Goal: Task Accomplishment & Management: Use online tool/utility

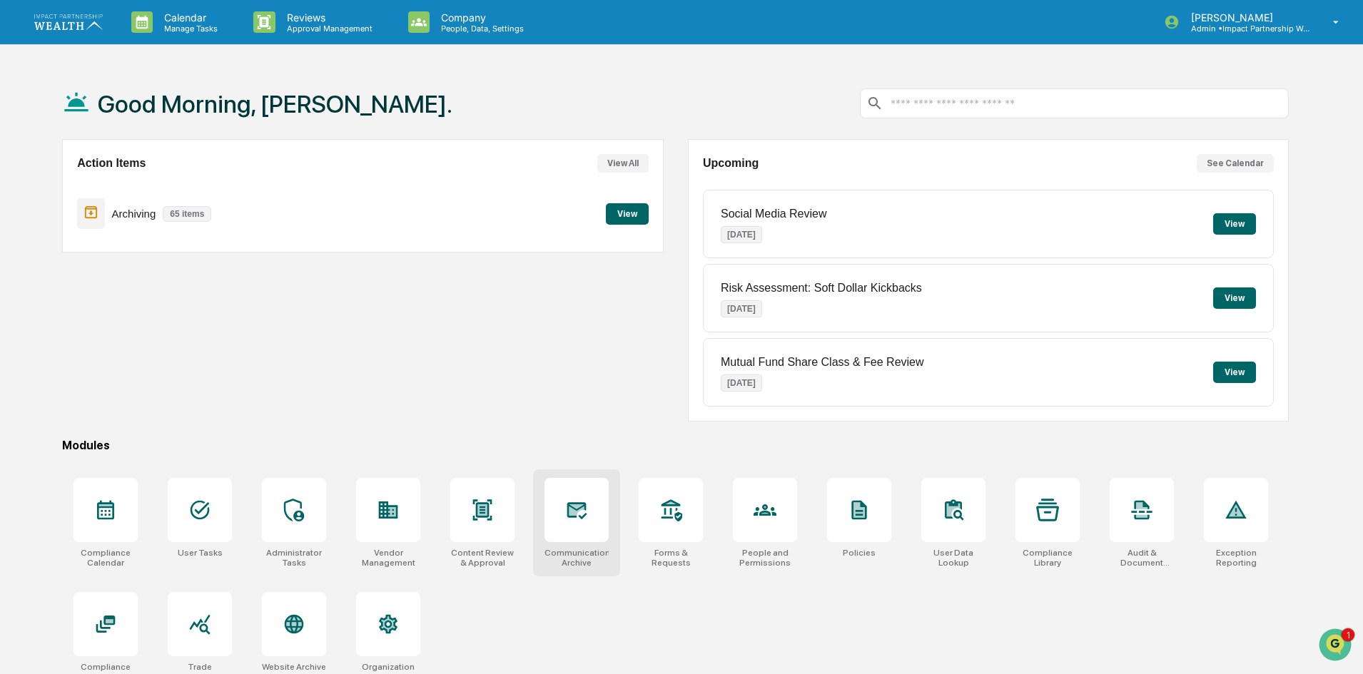
click at [565, 521] on icon at bounding box center [576, 510] width 23 height 23
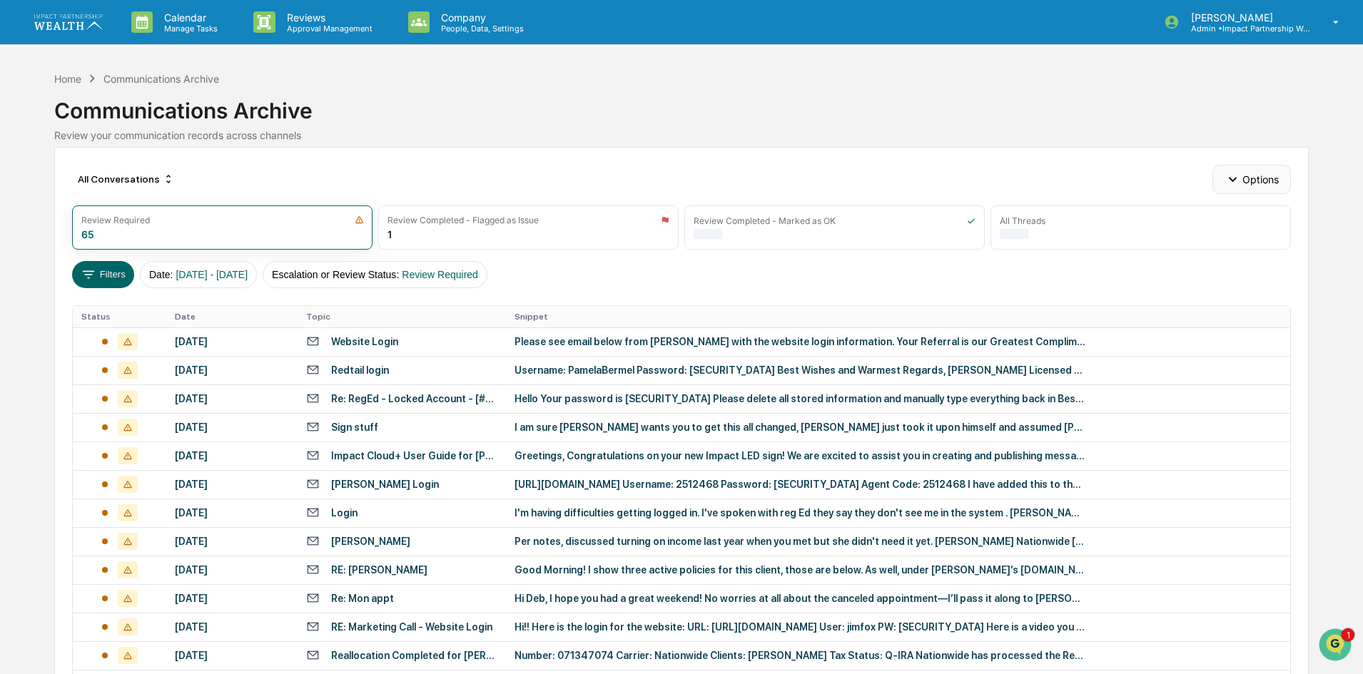
click at [1240, 189] on button "Options" at bounding box center [1252, 179] width 78 height 29
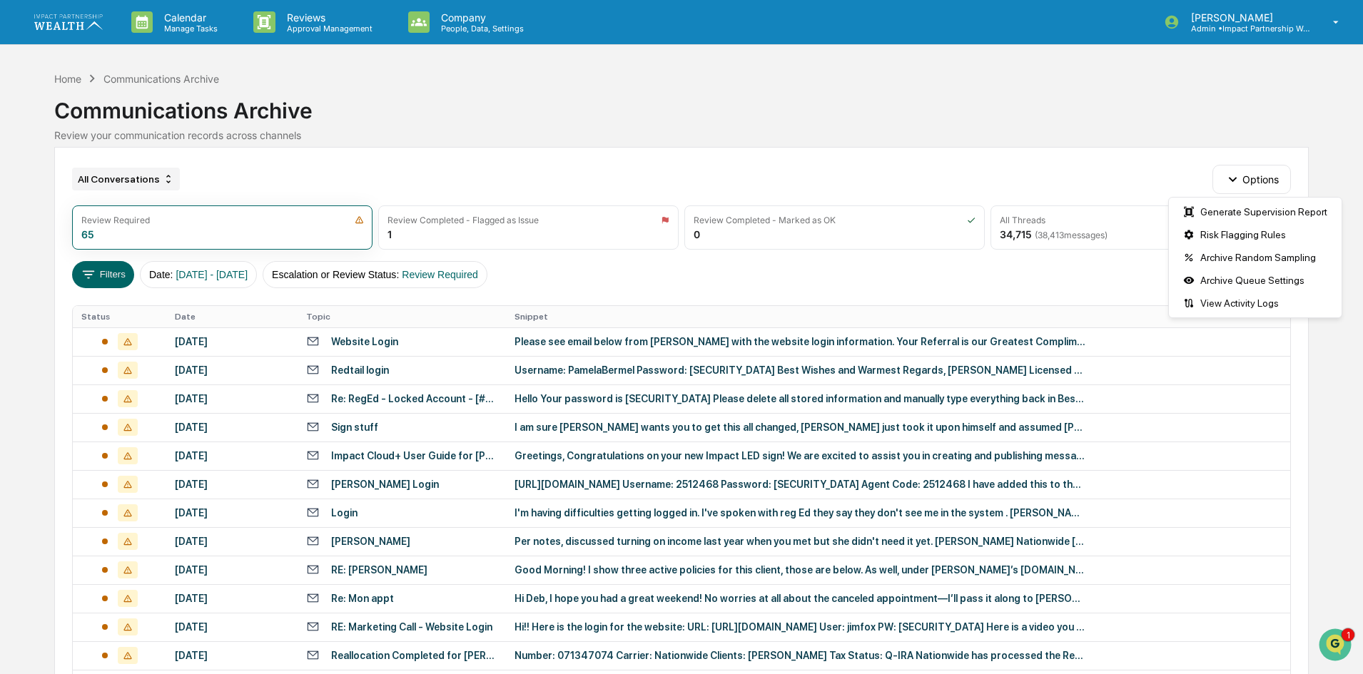
click at [119, 186] on div "All Conversations" at bounding box center [126, 179] width 108 height 23
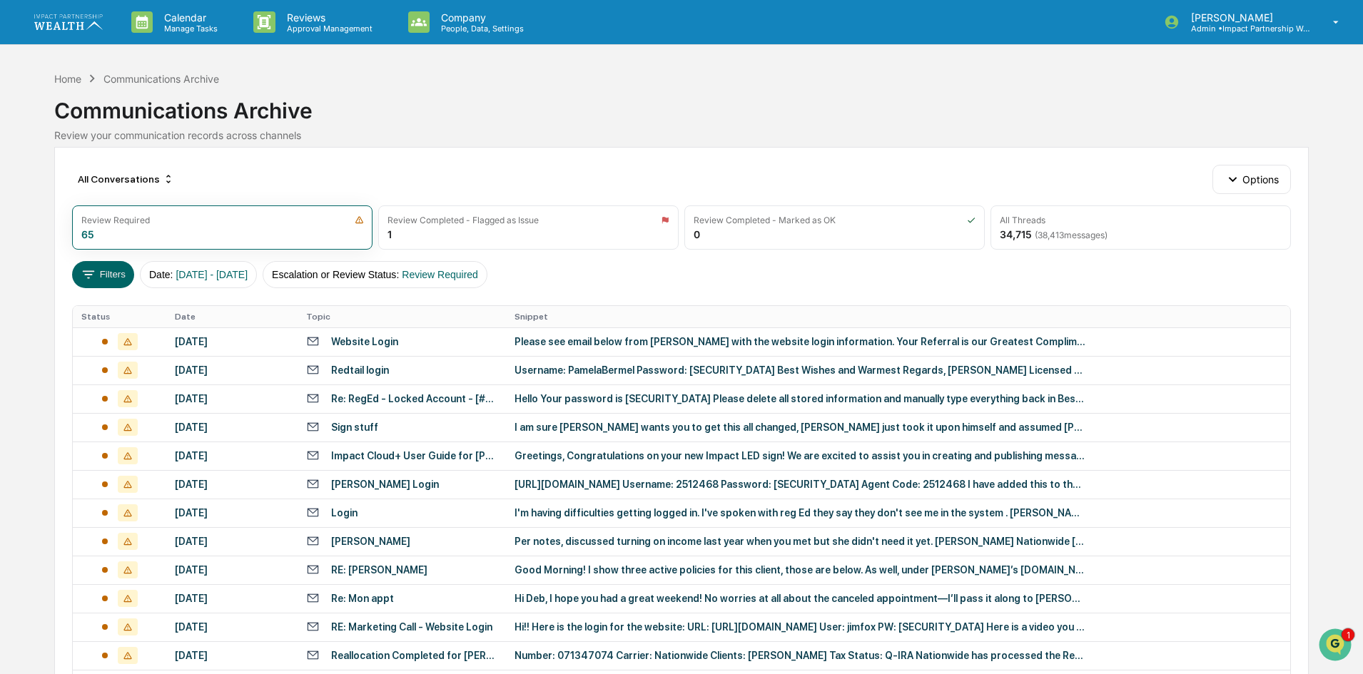
click at [331, 145] on div "Home Communications Archive Communications Archive Review your communication re…" at bounding box center [681, 107] width 1254 height 79
click at [143, 176] on div "All Conversations" at bounding box center [126, 179] width 108 height 23
click at [127, 227] on div "Field - All Time" at bounding box center [104, 225] width 64 height 11
click at [97, 181] on div "Field - All Time" at bounding box center [118, 179] width 93 height 23
click at [126, 208] on div "All Conversations" at bounding box center [110, 205] width 77 height 11
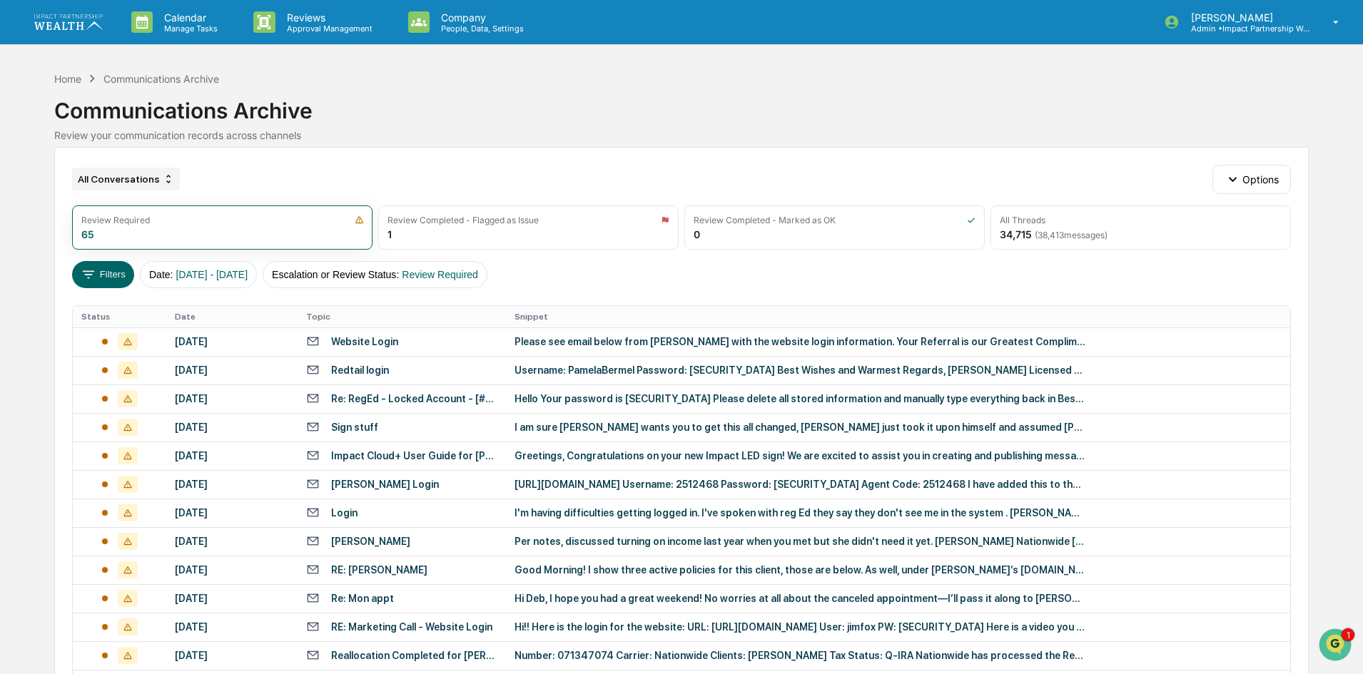
click at [131, 181] on div "All Conversations" at bounding box center [126, 179] width 108 height 23
click at [123, 225] on div "Field - All Time" at bounding box center [104, 225] width 64 height 11
click at [100, 284] on button "Filters" at bounding box center [103, 274] width 62 height 27
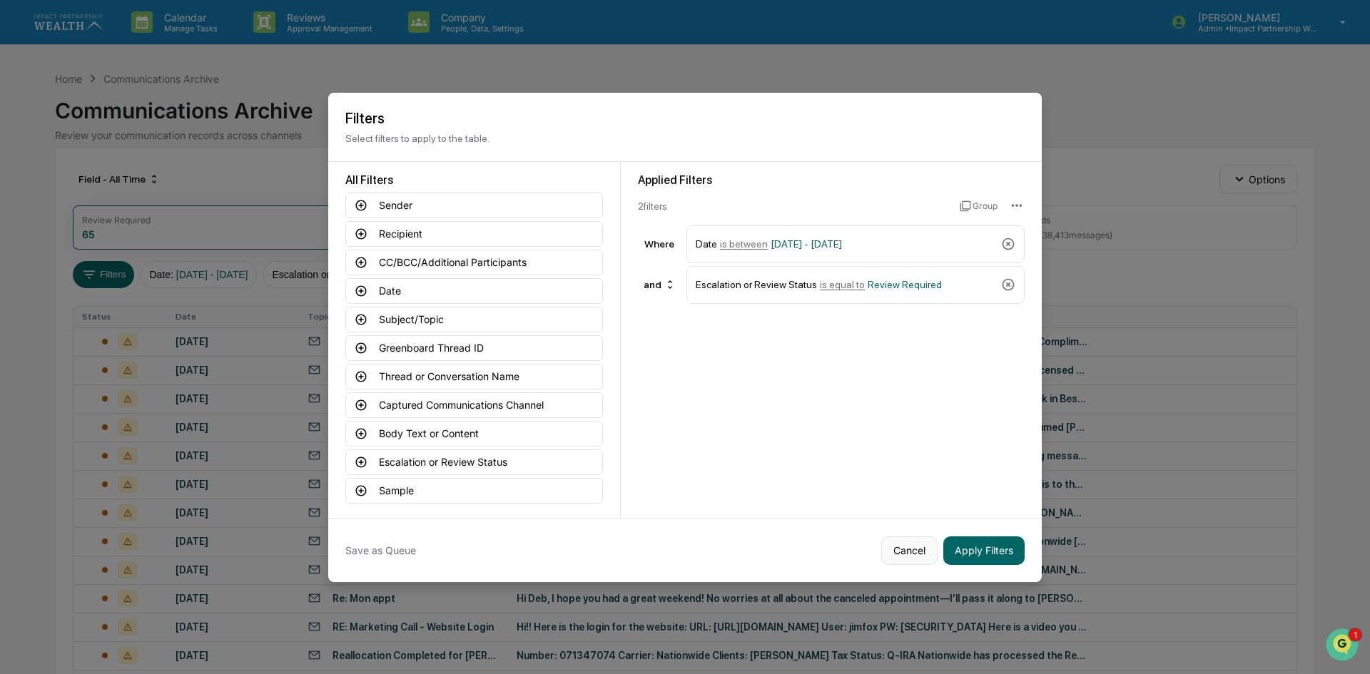
click at [904, 545] on button "Cancel" at bounding box center [909, 551] width 56 height 29
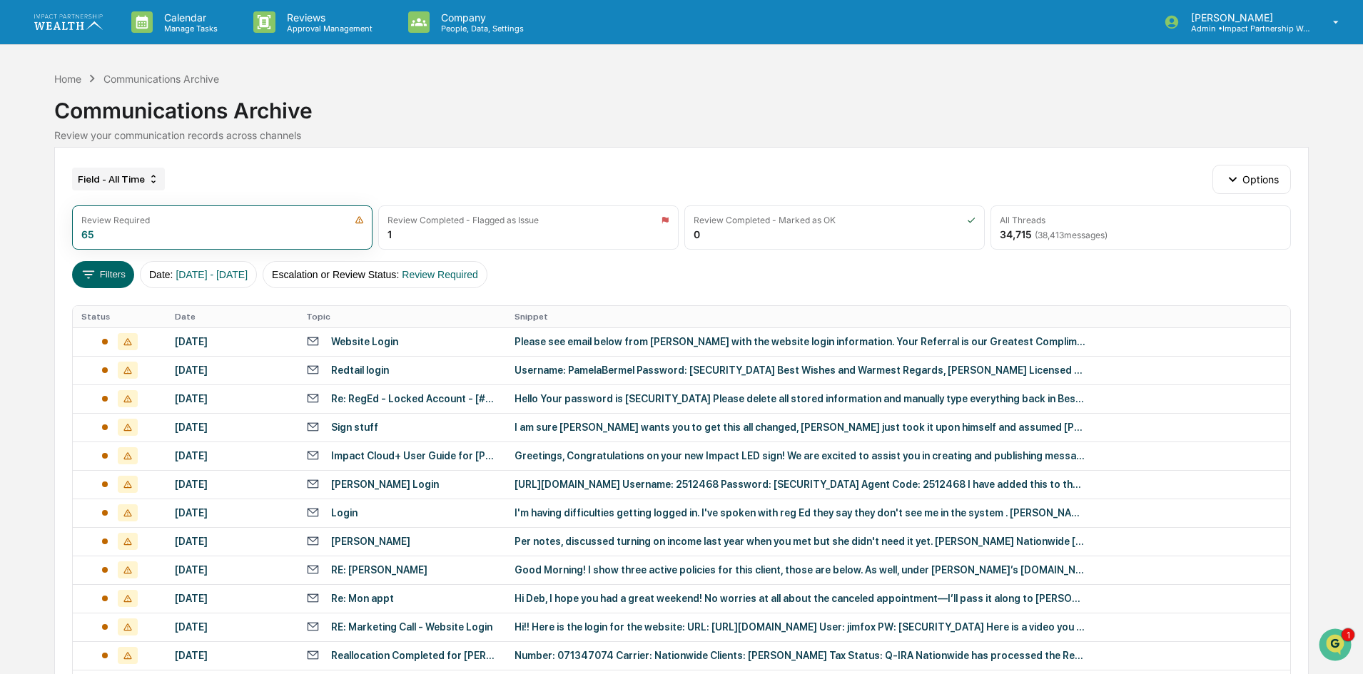
click at [116, 175] on div "Field - All Time" at bounding box center [118, 179] width 93 height 23
click at [117, 202] on div "All Conversations" at bounding box center [110, 205] width 77 height 11
click at [118, 181] on div "All Conversations" at bounding box center [126, 179] width 108 height 23
click at [123, 229] on div "Field - All Time" at bounding box center [104, 225] width 64 height 11
click at [110, 281] on button "Filters" at bounding box center [103, 274] width 62 height 27
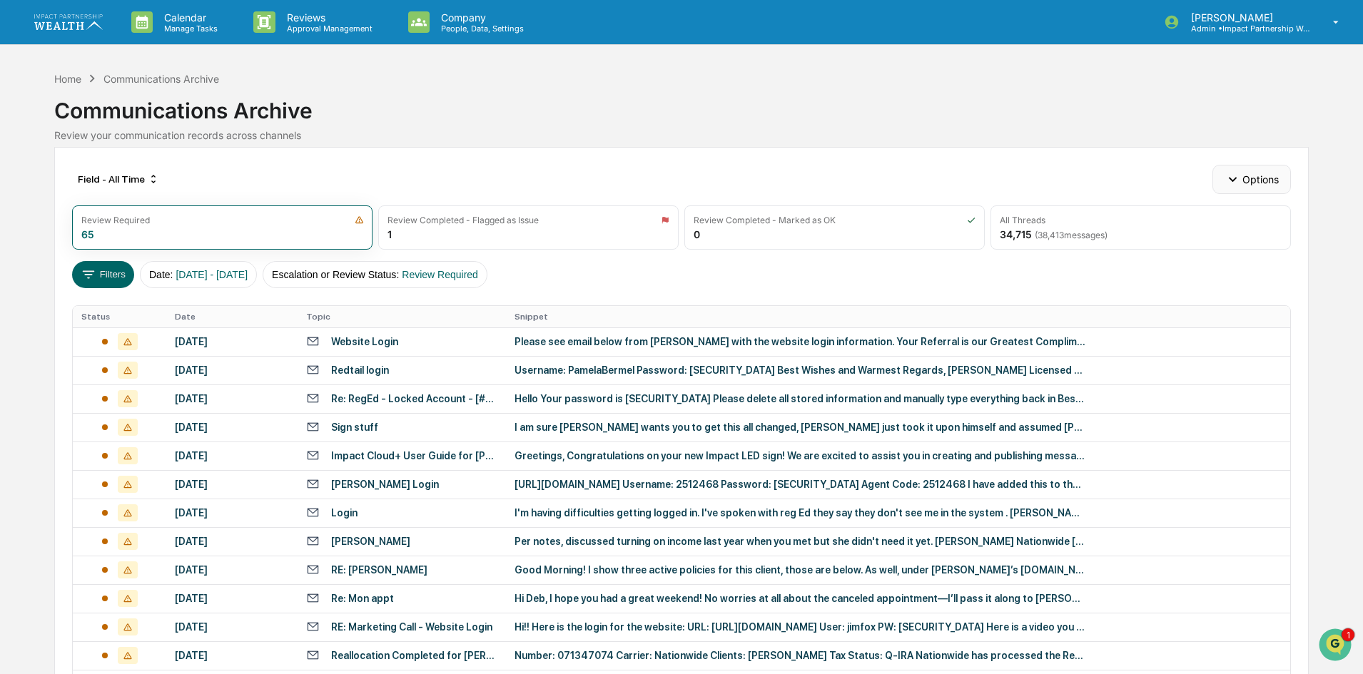
click at [1252, 173] on button "Options" at bounding box center [1252, 179] width 78 height 29
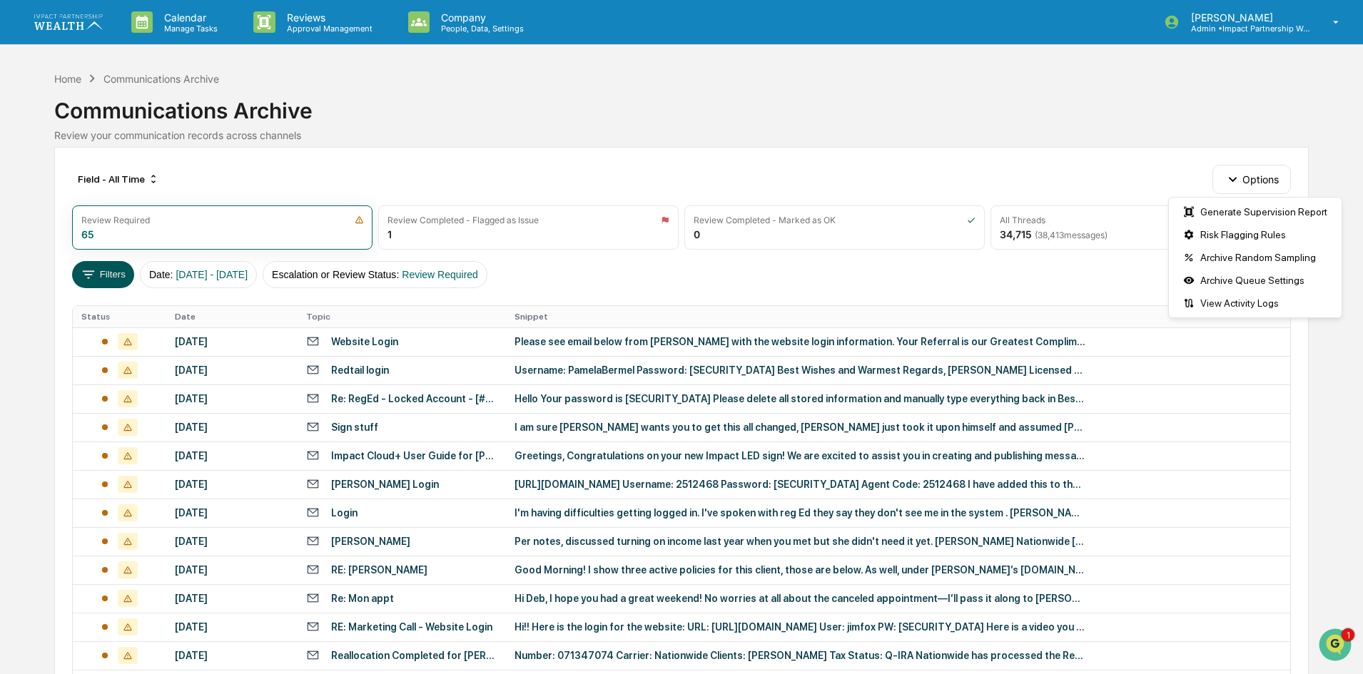
click at [116, 279] on button "Filters" at bounding box center [103, 274] width 62 height 27
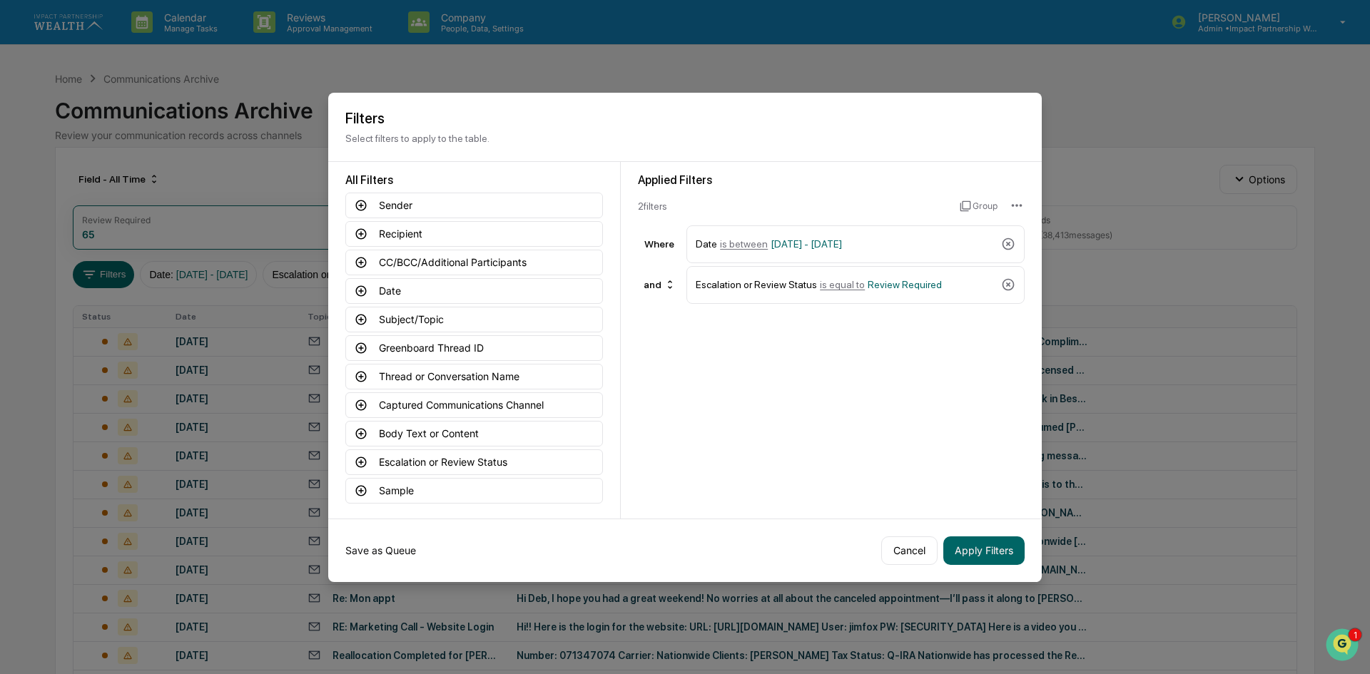
click at [395, 545] on button "Save as Queue" at bounding box center [380, 551] width 71 height 29
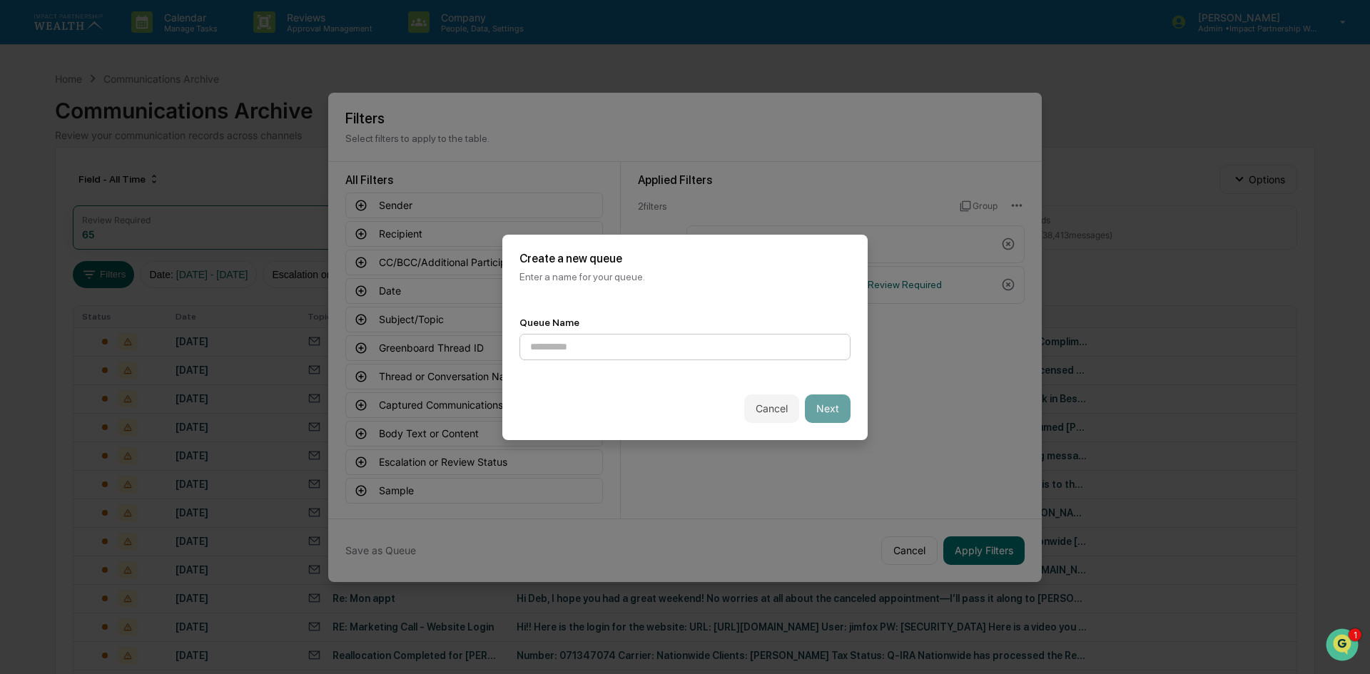
click at [607, 347] on input at bounding box center [685, 347] width 331 height 26
type input "*******"
click at [830, 401] on button "Next" at bounding box center [828, 409] width 46 height 29
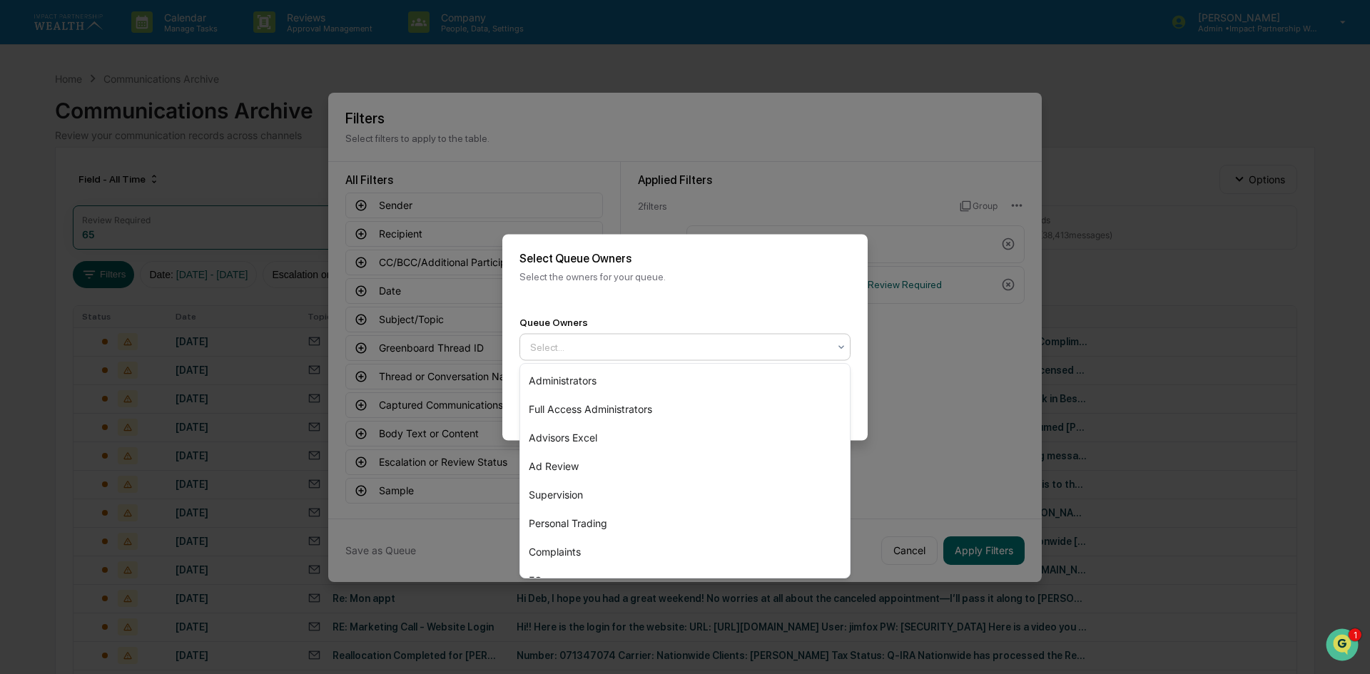
click at [567, 349] on div at bounding box center [679, 347] width 298 height 14
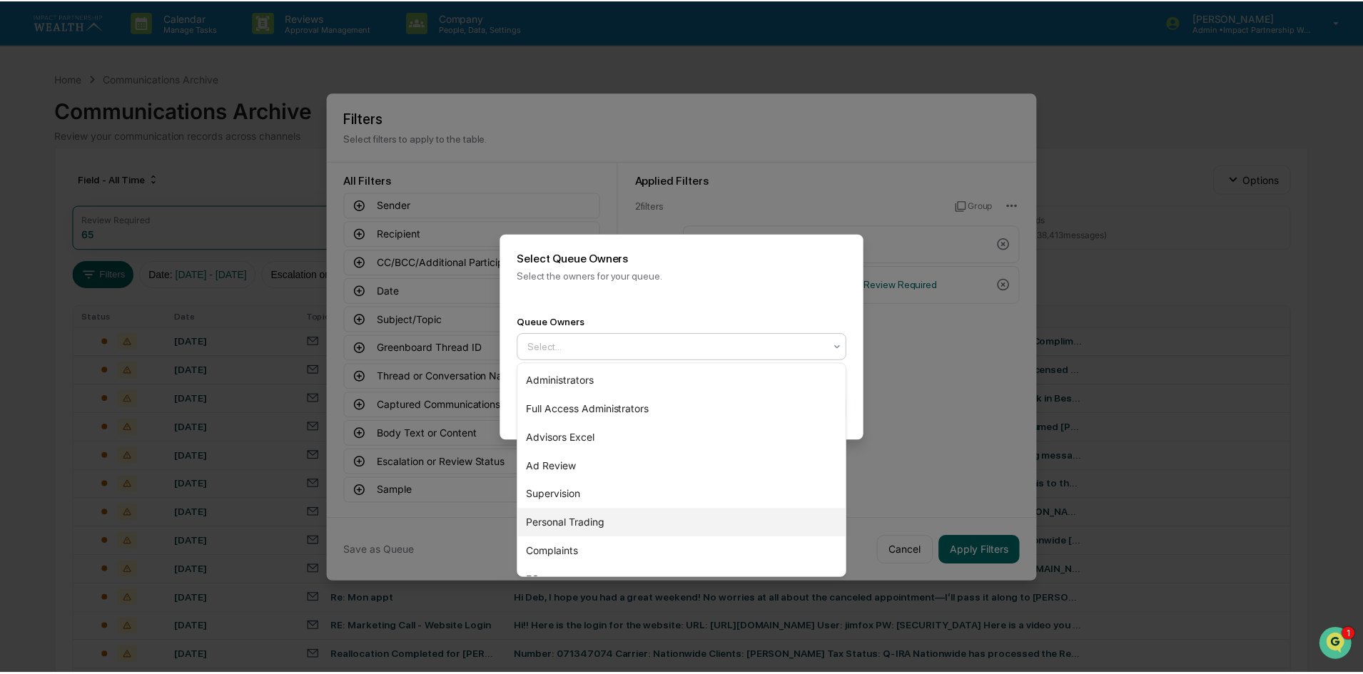
scroll to position [20, 0]
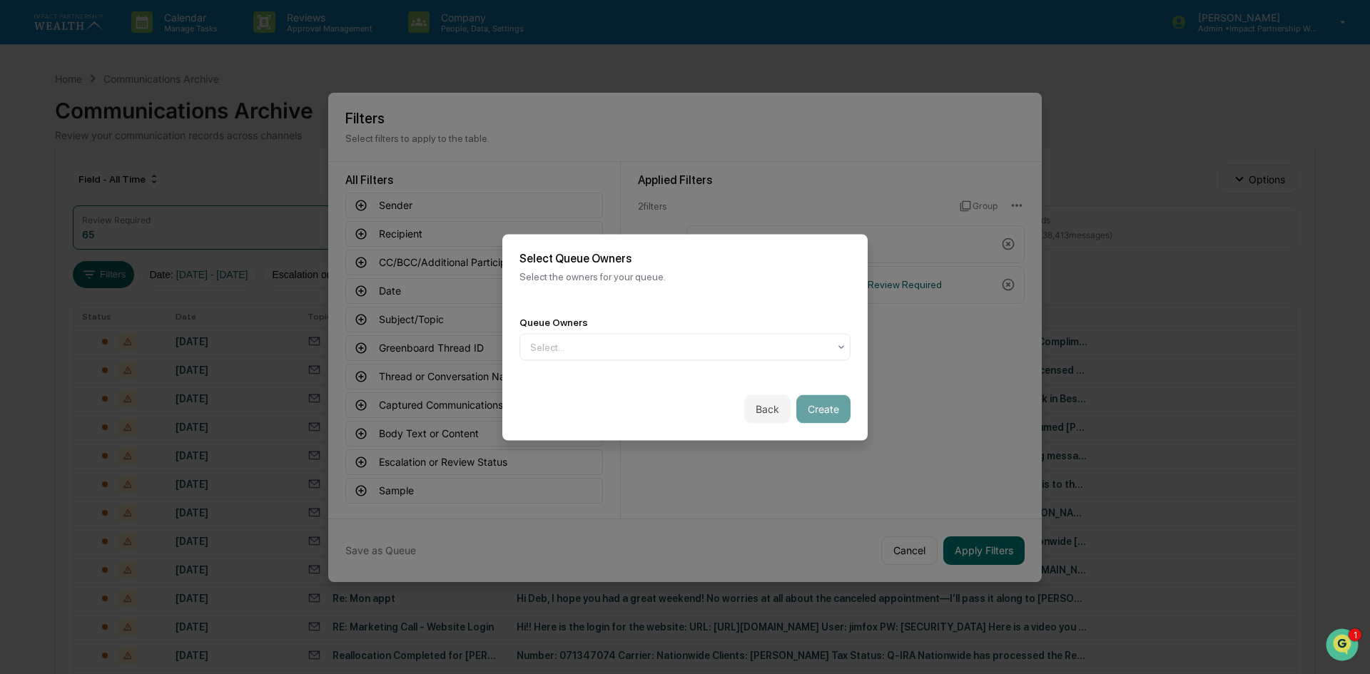
click at [758, 287] on div "Select Queue Owners Select the owners for your queue." at bounding box center [684, 266] width 365 height 65
click at [759, 404] on button "Back" at bounding box center [767, 409] width 46 height 29
click at [759, 404] on button "Cancel" at bounding box center [771, 409] width 55 height 29
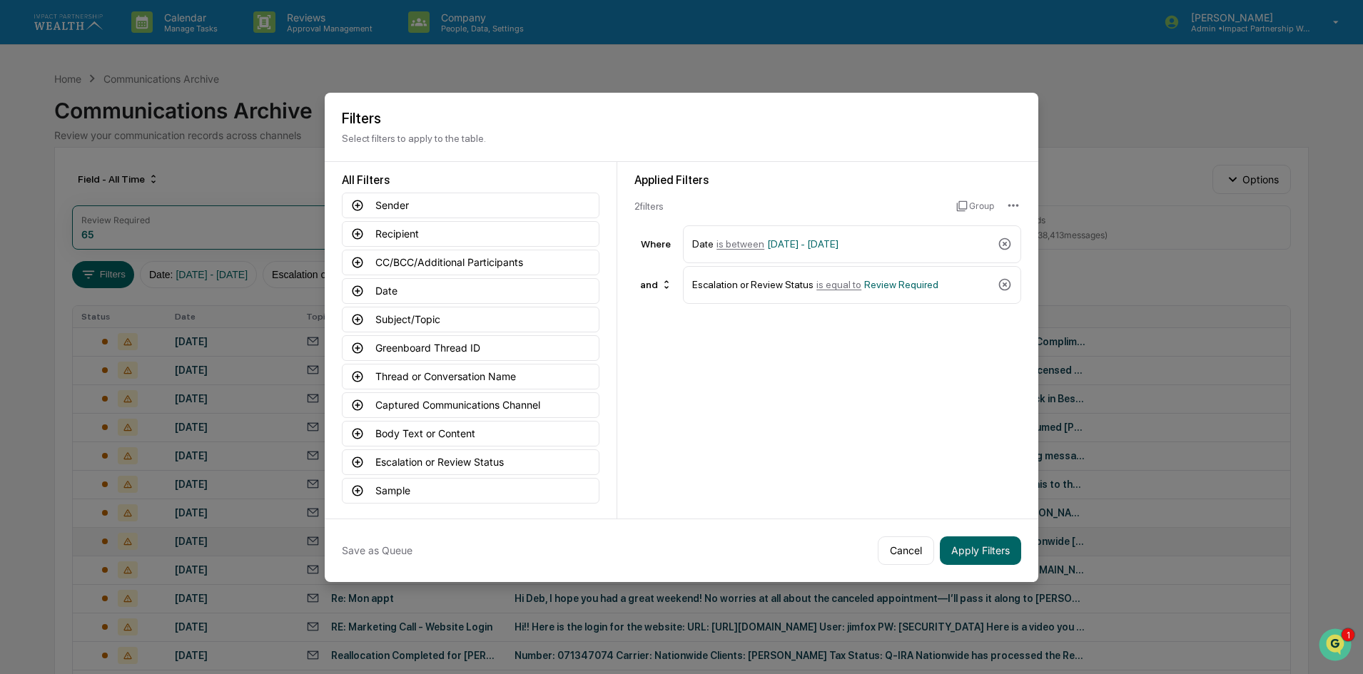
click at [906, 552] on button "Cancel" at bounding box center [906, 551] width 56 height 29
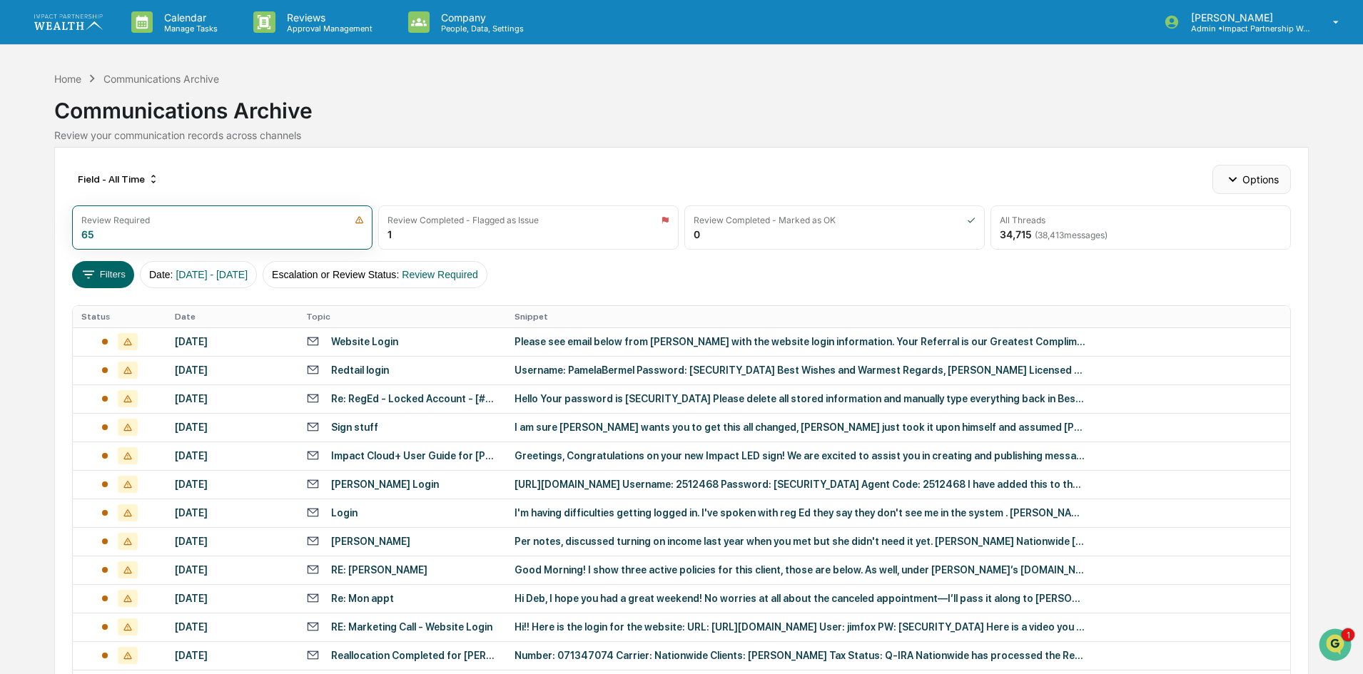
click at [1279, 176] on button "Options" at bounding box center [1252, 179] width 78 height 29
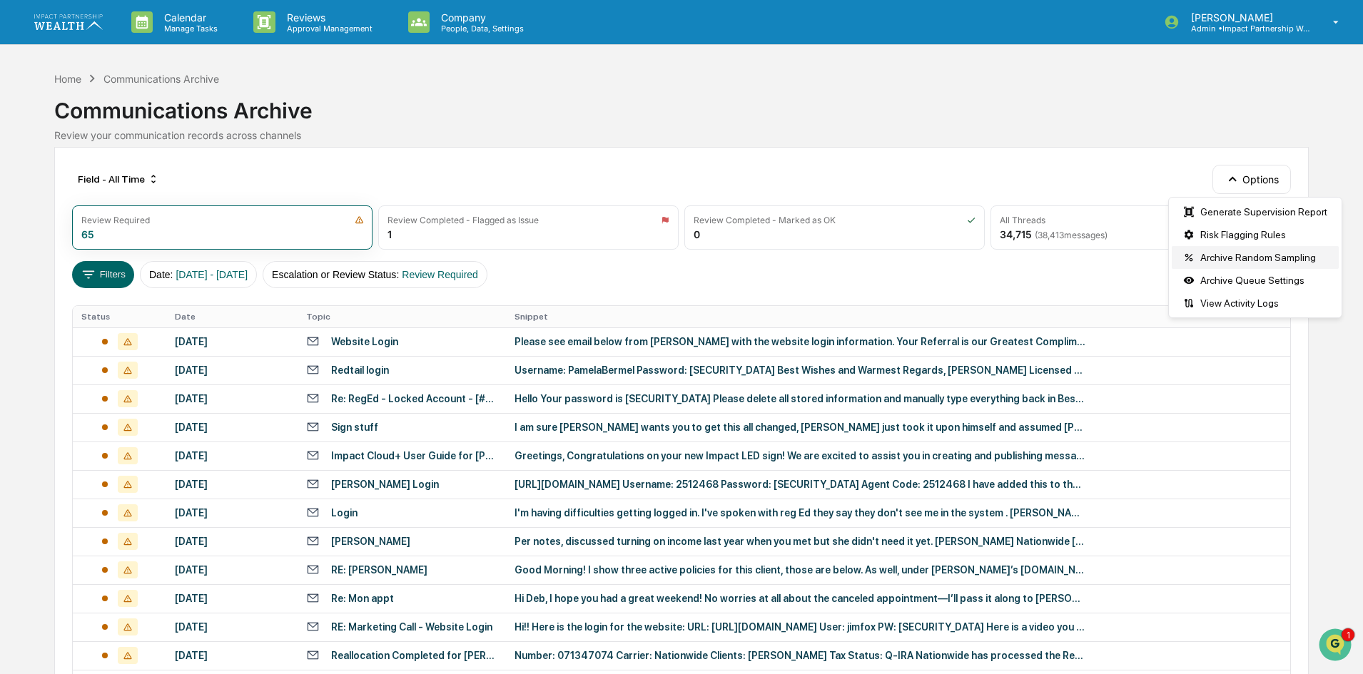
click at [1240, 261] on div "Archive Random Sampling" at bounding box center [1255, 257] width 167 height 23
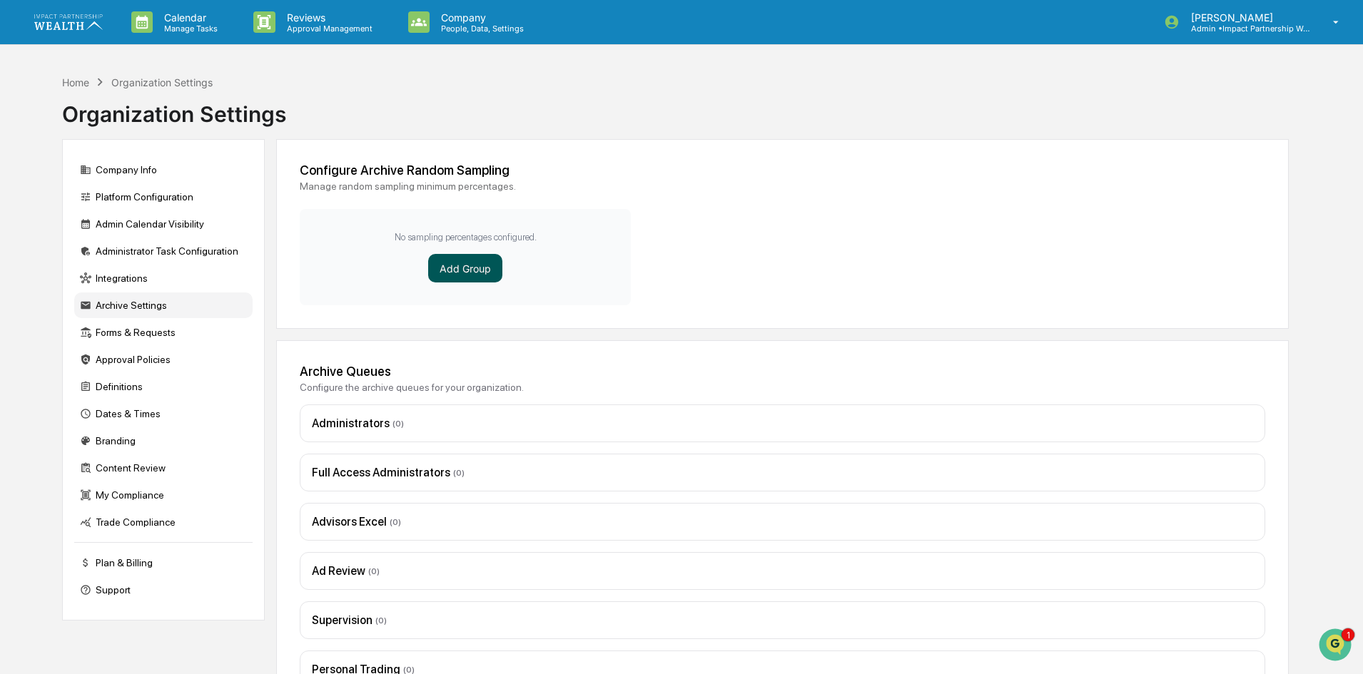
click at [474, 271] on button "Add Group" at bounding box center [465, 268] width 74 height 29
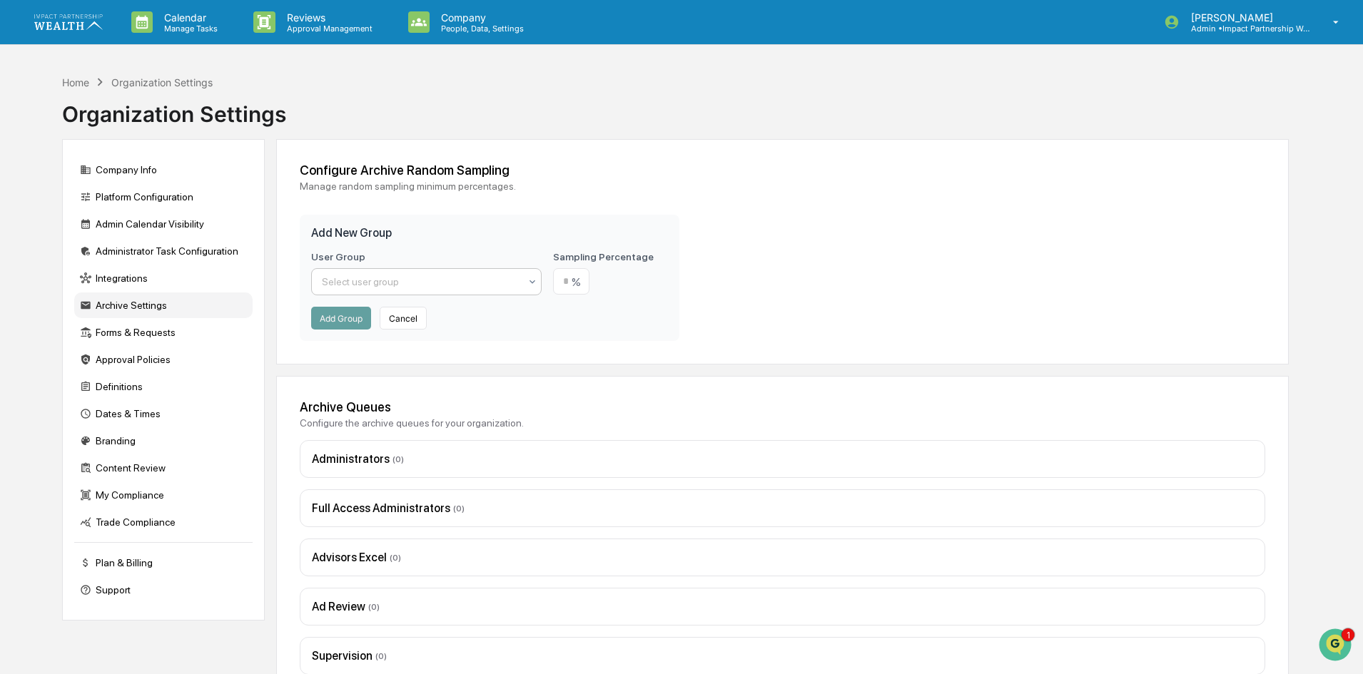
click at [438, 278] on div at bounding box center [421, 282] width 198 height 14
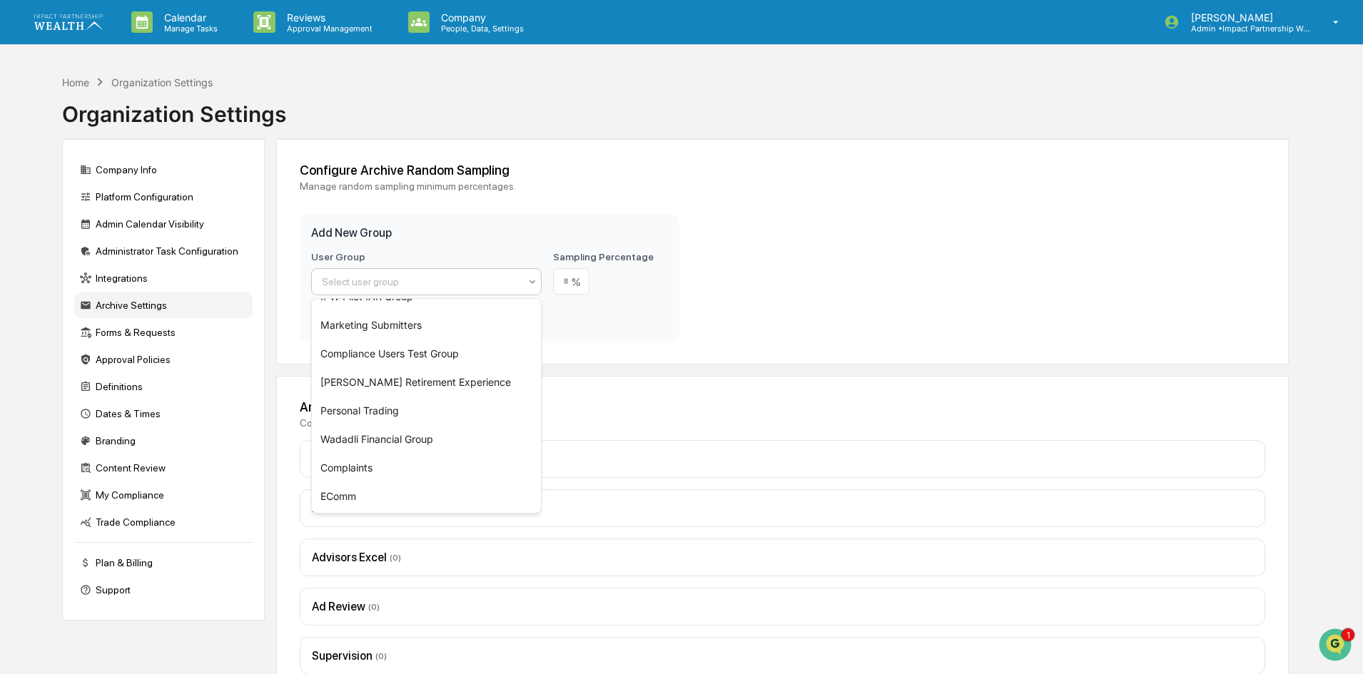
scroll to position [334, 0]
click at [353, 494] on div "EComm" at bounding box center [426, 496] width 229 height 29
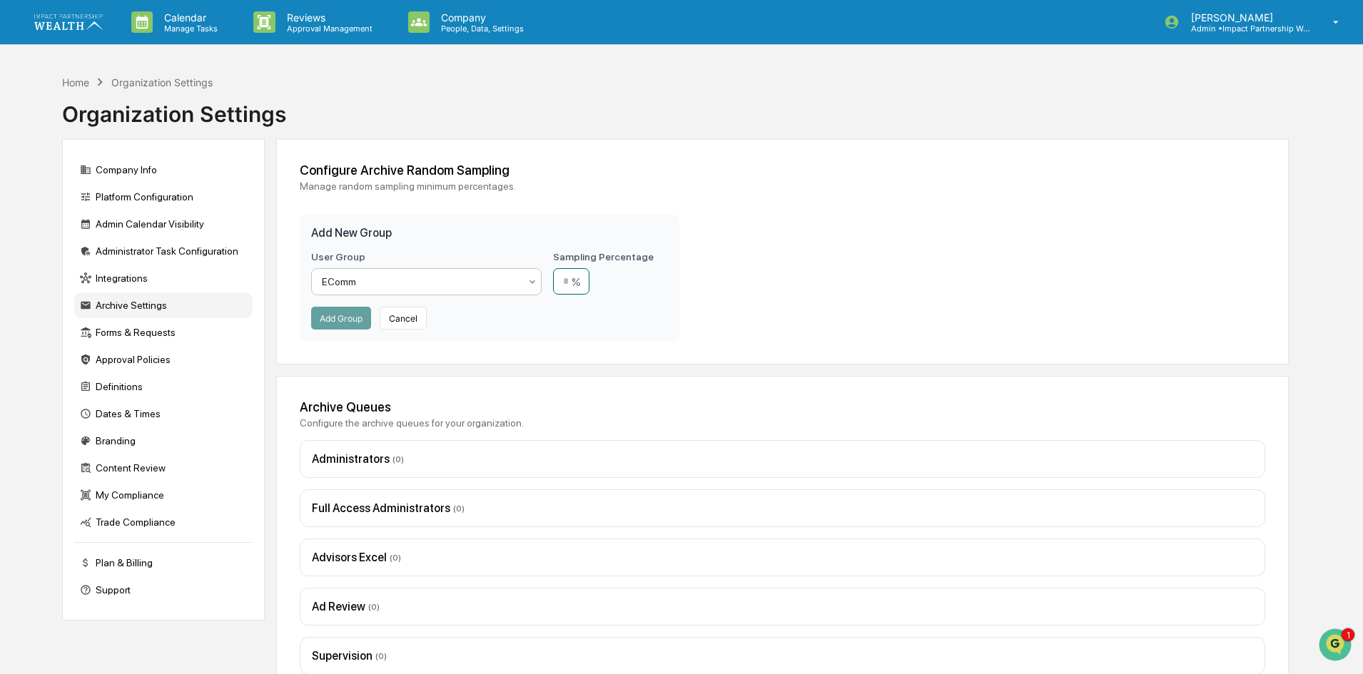
click at [581, 280] on input "number" at bounding box center [571, 281] width 36 height 26
type input "*"
click at [343, 321] on button "Add Group" at bounding box center [341, 318] width 60 height 23
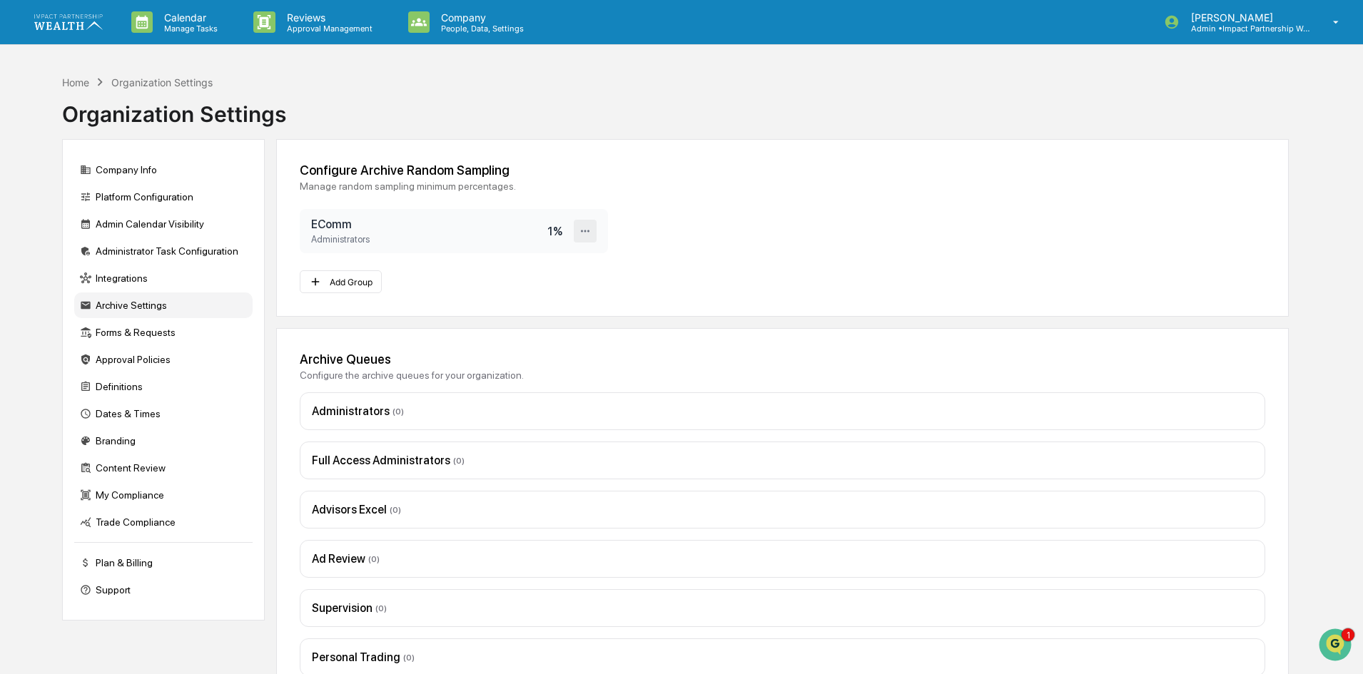
click at [580, 231] on icon at bounding box center [586, 232] width 14 height 14
click at [540, 276] on div "Delete" at bounding box center [539, 280] width 114 height 25
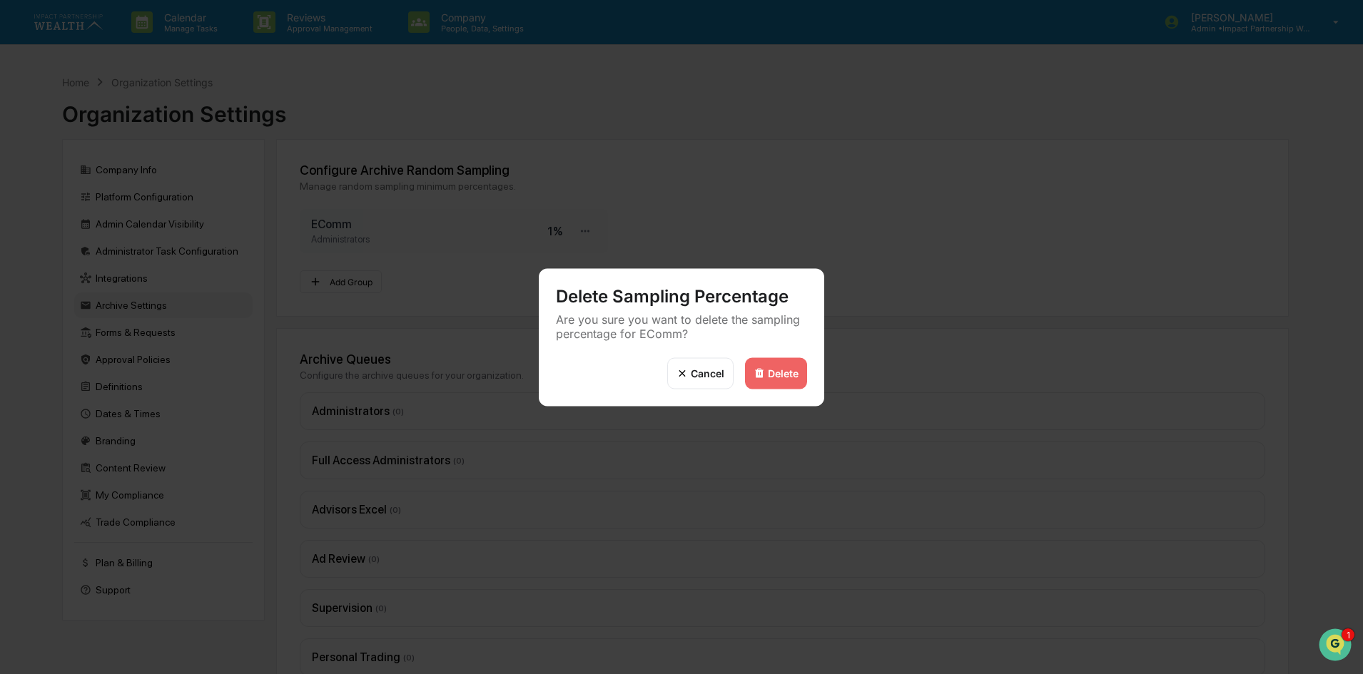
click at [769, 366] on div "Delete" at bounding box center [776, 373] width 62 height 31
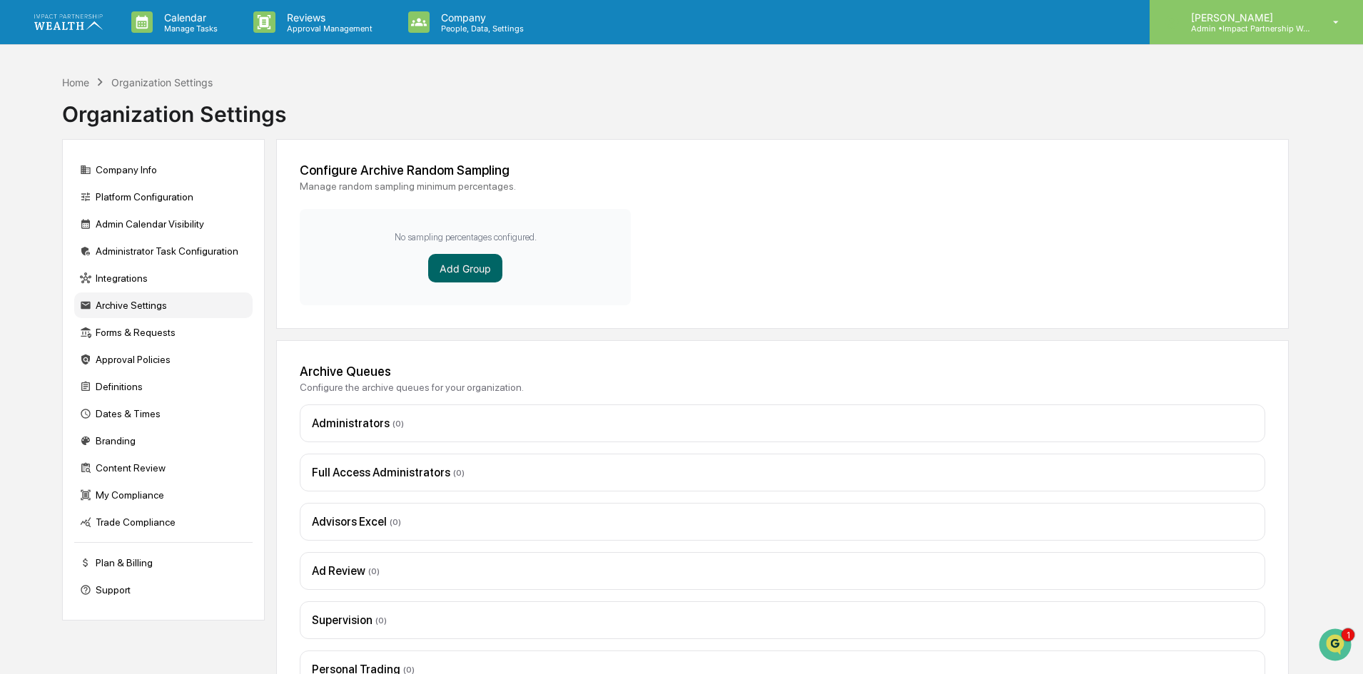
click at [1265, 32] on p "Admin • Impact Partnership Wealth" at bounding box center [1246, 29] width 133 height 10
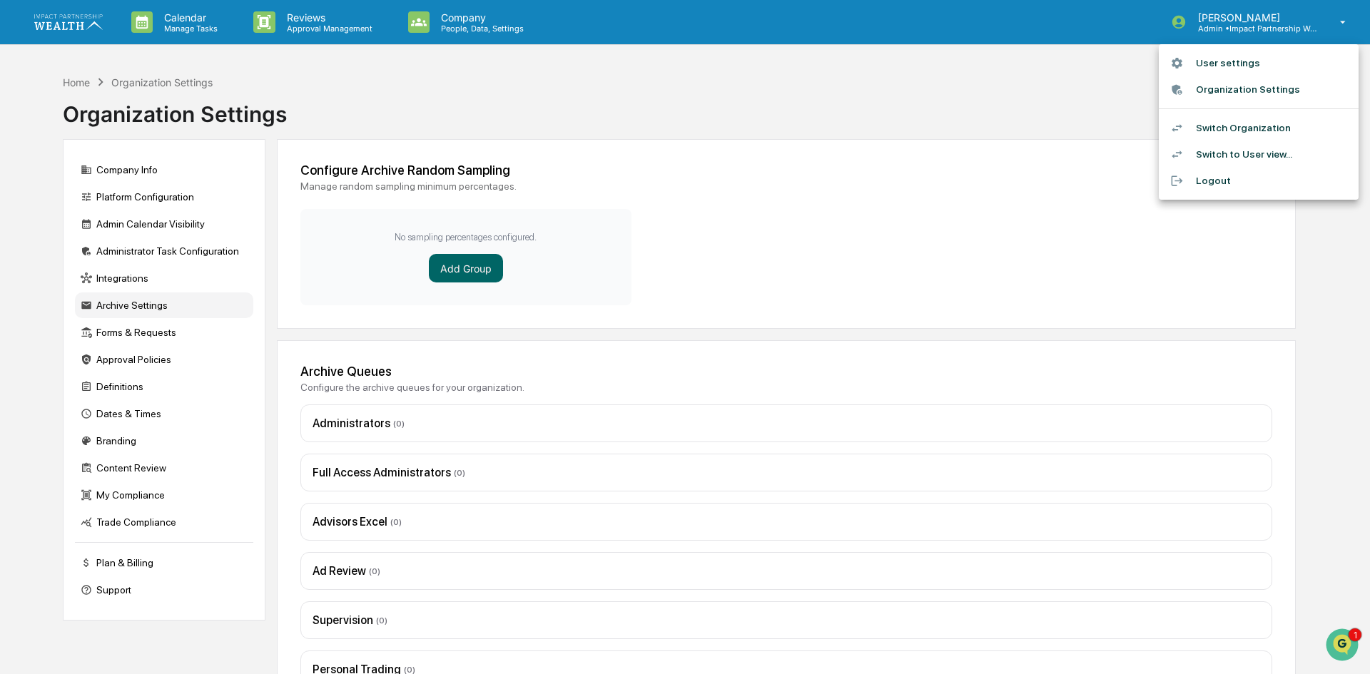
click at [829, 72] on div at bounding box center [685, 337] width 1370 height 674
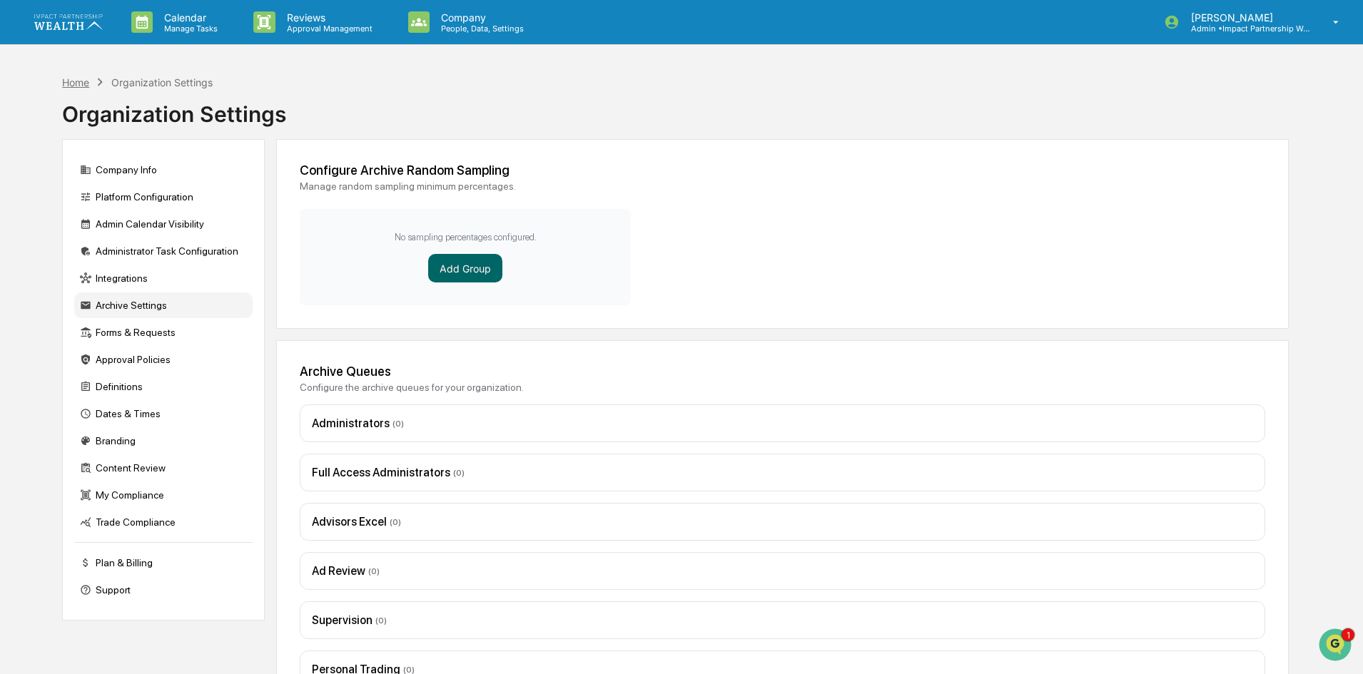
click at [81, 82] on div "Home" at bounding box center [75, 82] width 27 height 12
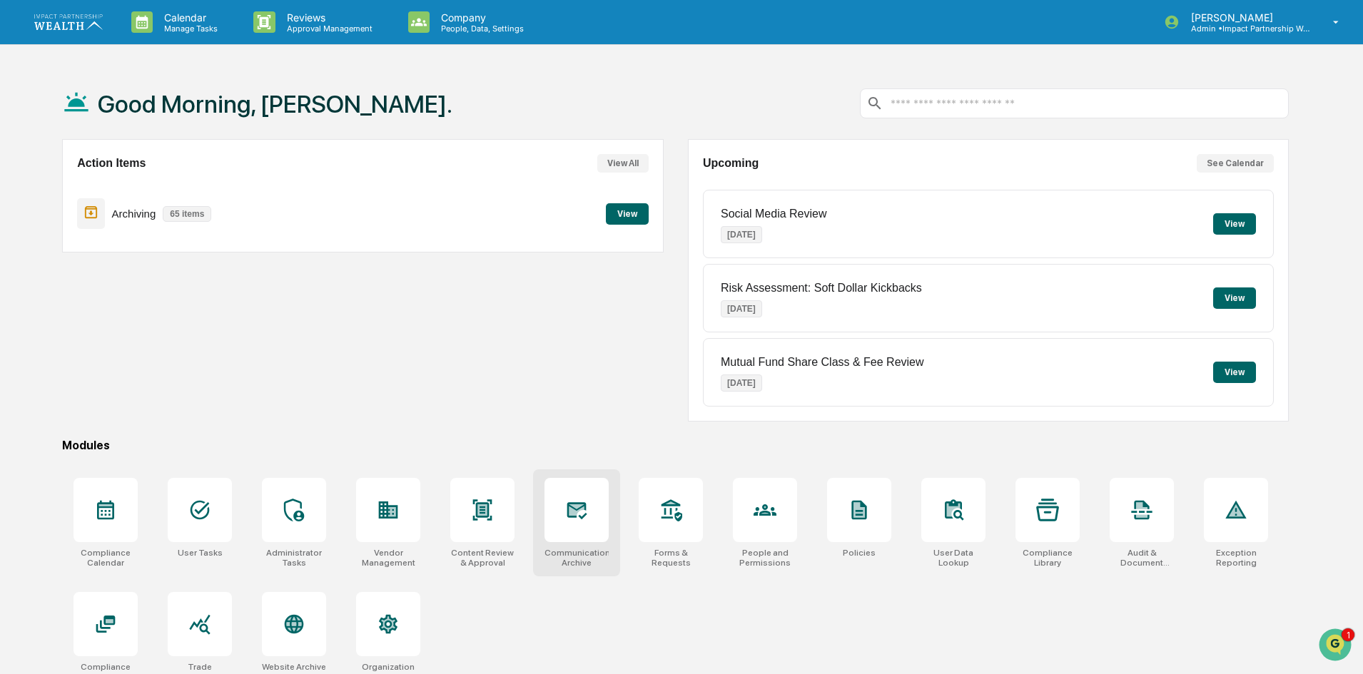
click at [560, 517] on div at bounding box center [577, 510] width 64 height 64
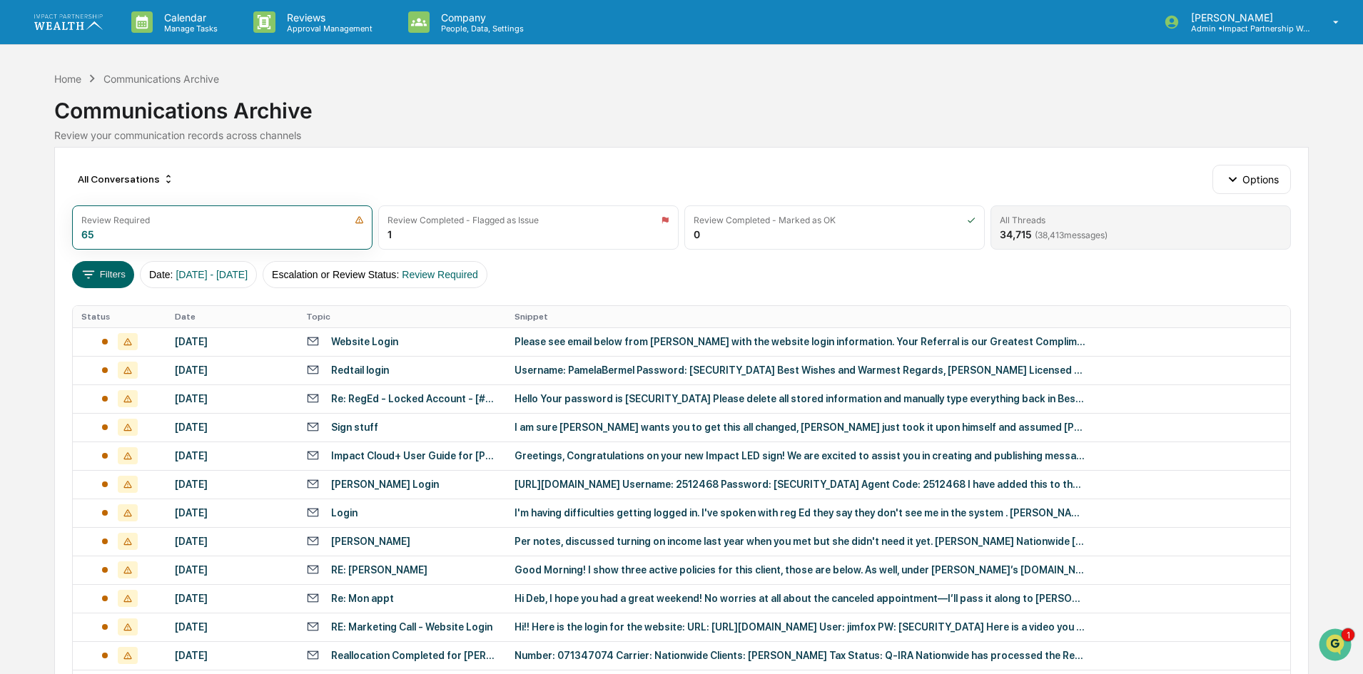
click at [1144, 227] on div "All Threads 34,715 ( 38,413 messages)" at bounding box center [1141, 228] width 300 height 44
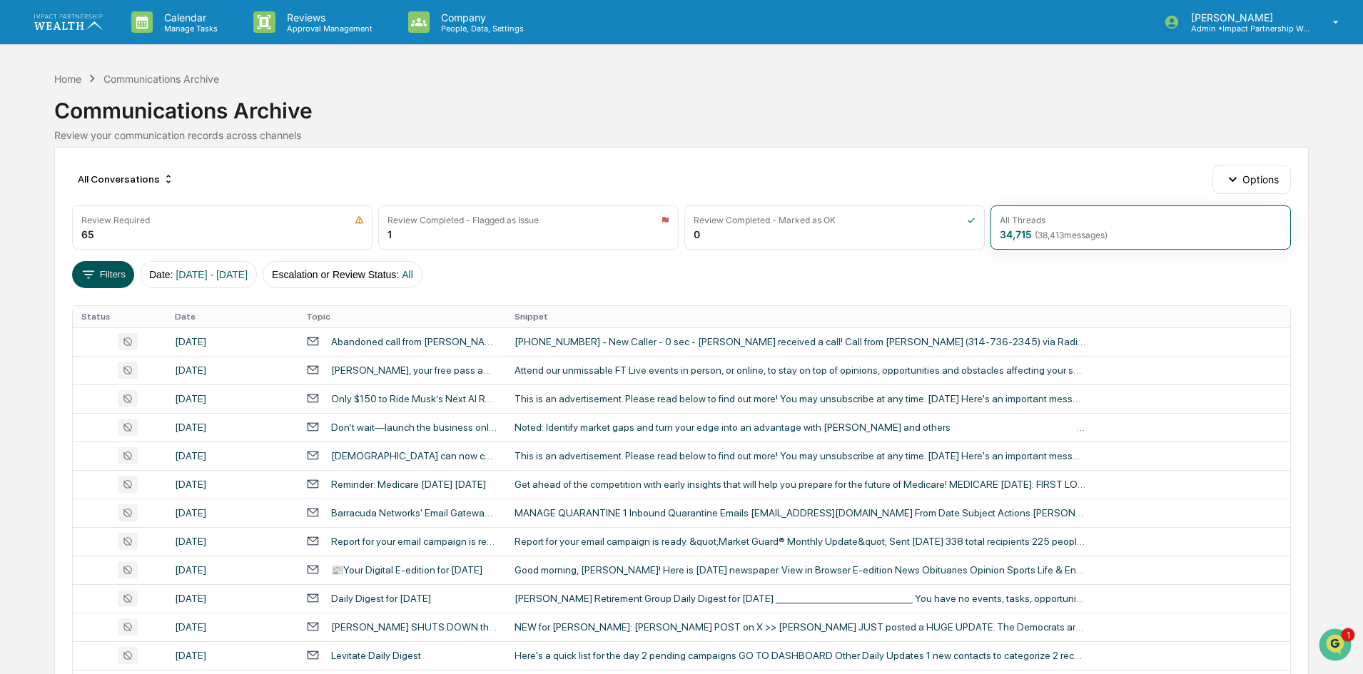
click at [103, 279] on button "Filters" at bounding box center [103, 274] width 62 height 27
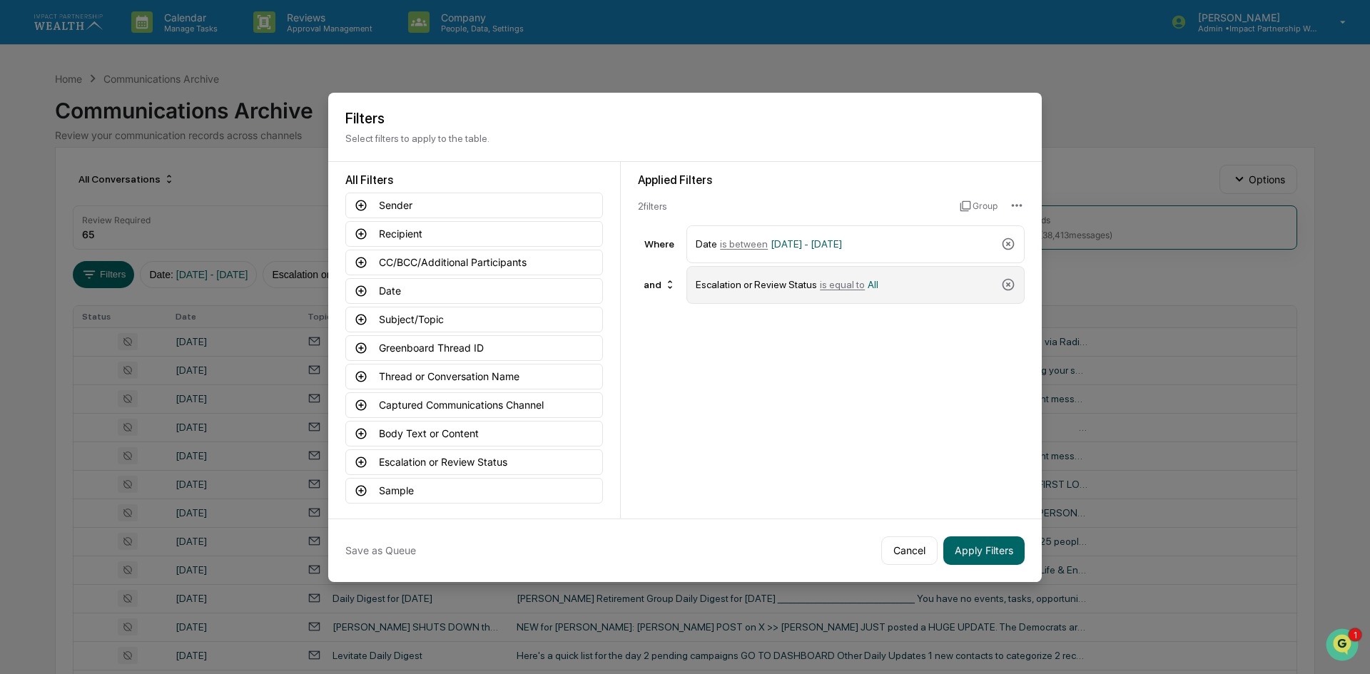
click at [897, 295] on div "Escalation or Review Status is equal to All" at bounding box center [846, 285] width 300 height 25
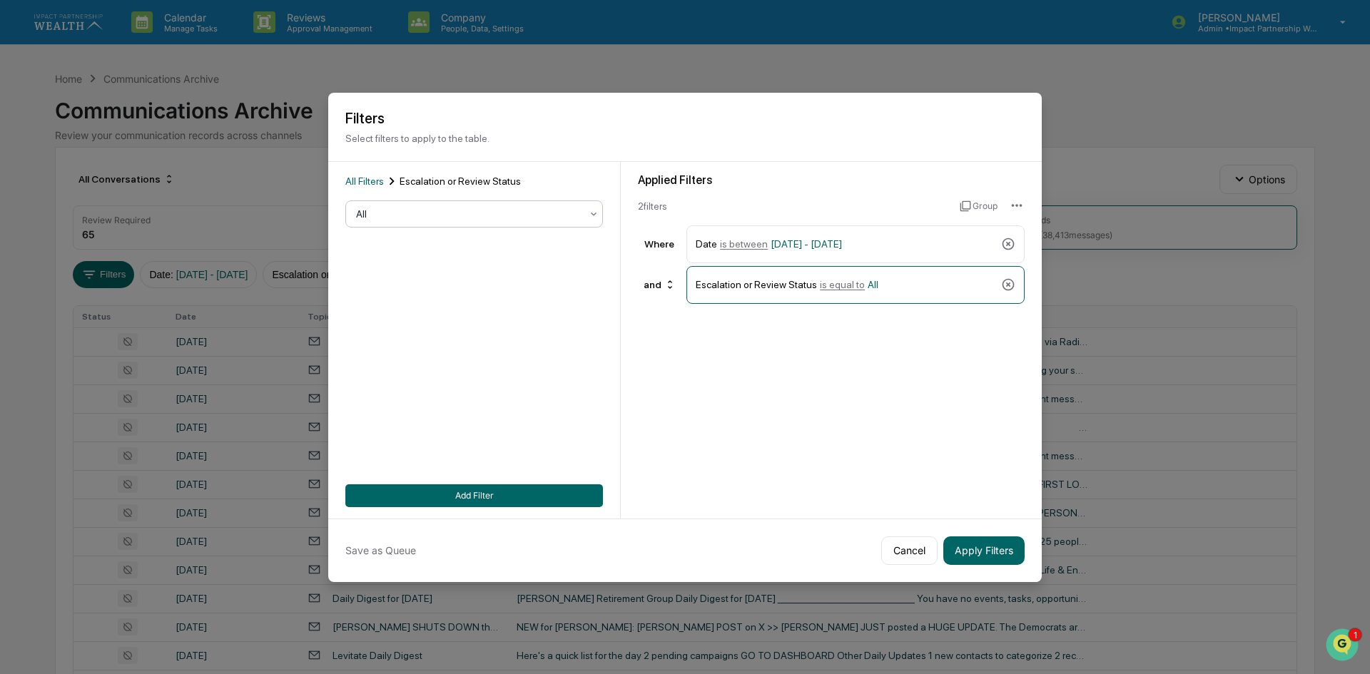
click at [420, 213] on div at bounding box center [468, 214] width 225 height 14
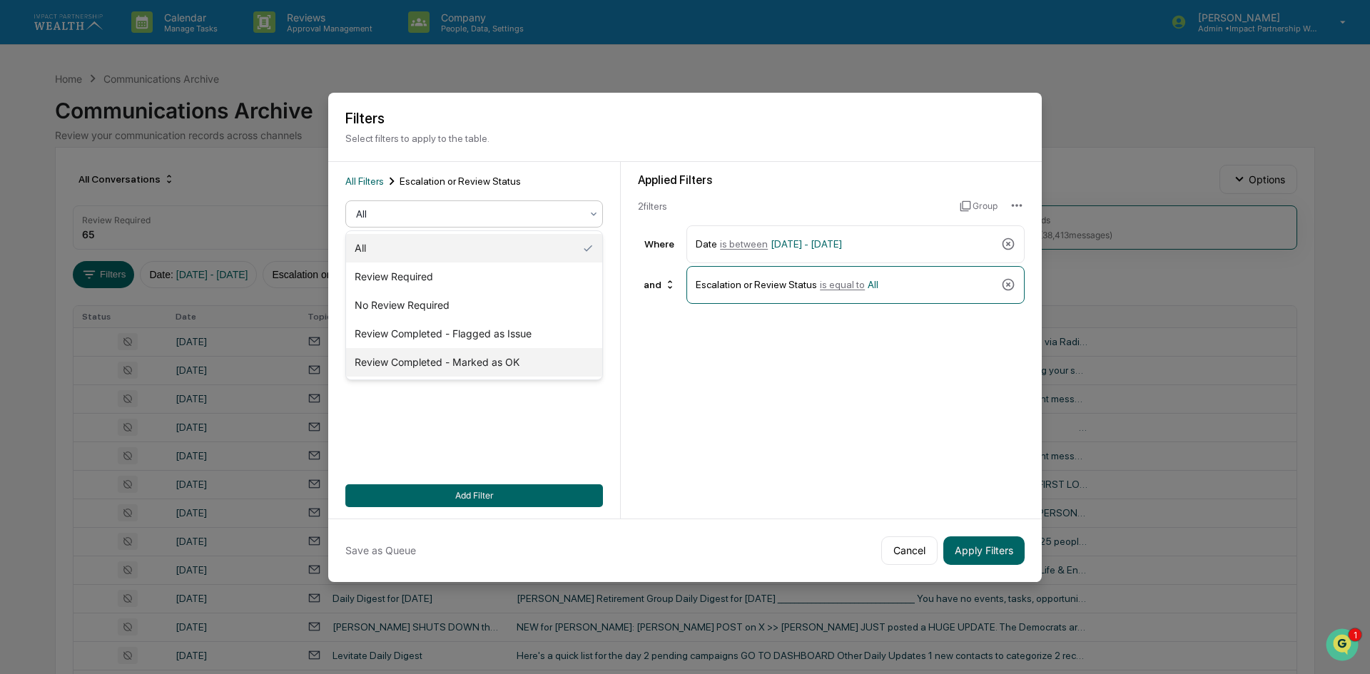
click at [413, 359] on div "Review Completed - Marked as OK" at bounding box center [474, 362] width 256 height 29
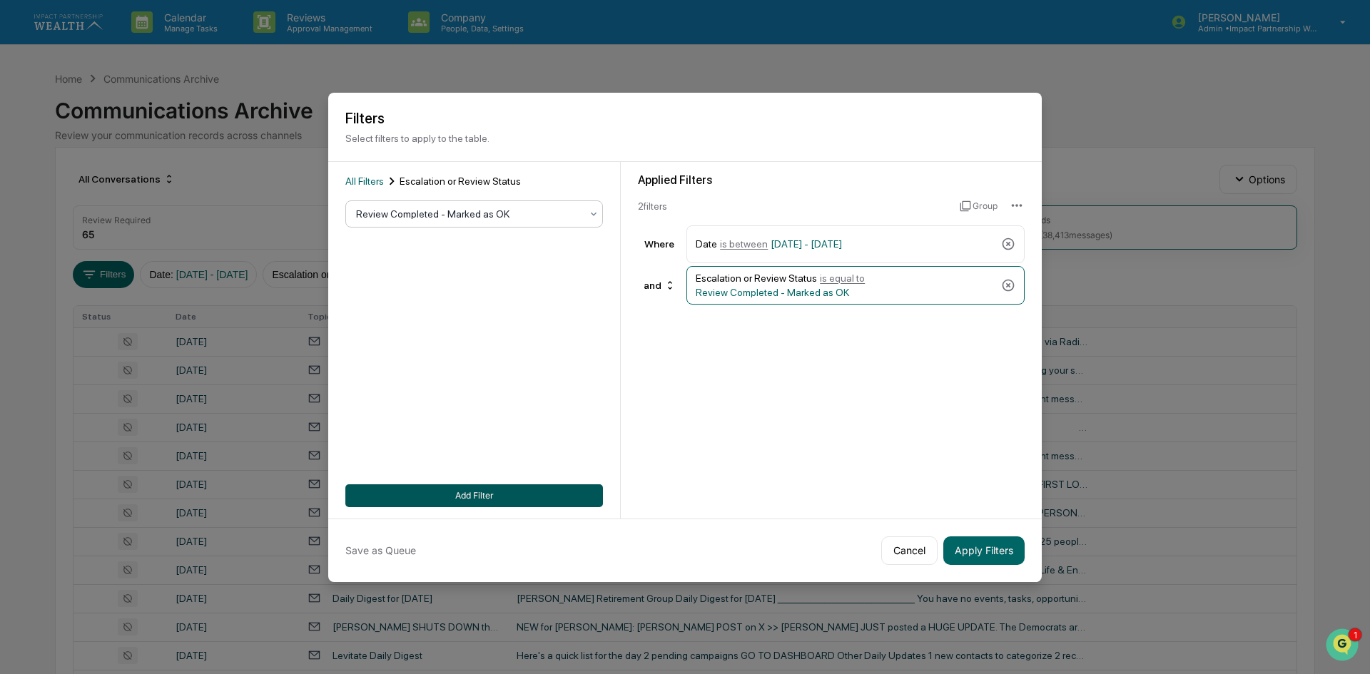
click at [477, 497] on button "Add Filter" at bounding box center [474, 496] width 258 height 23
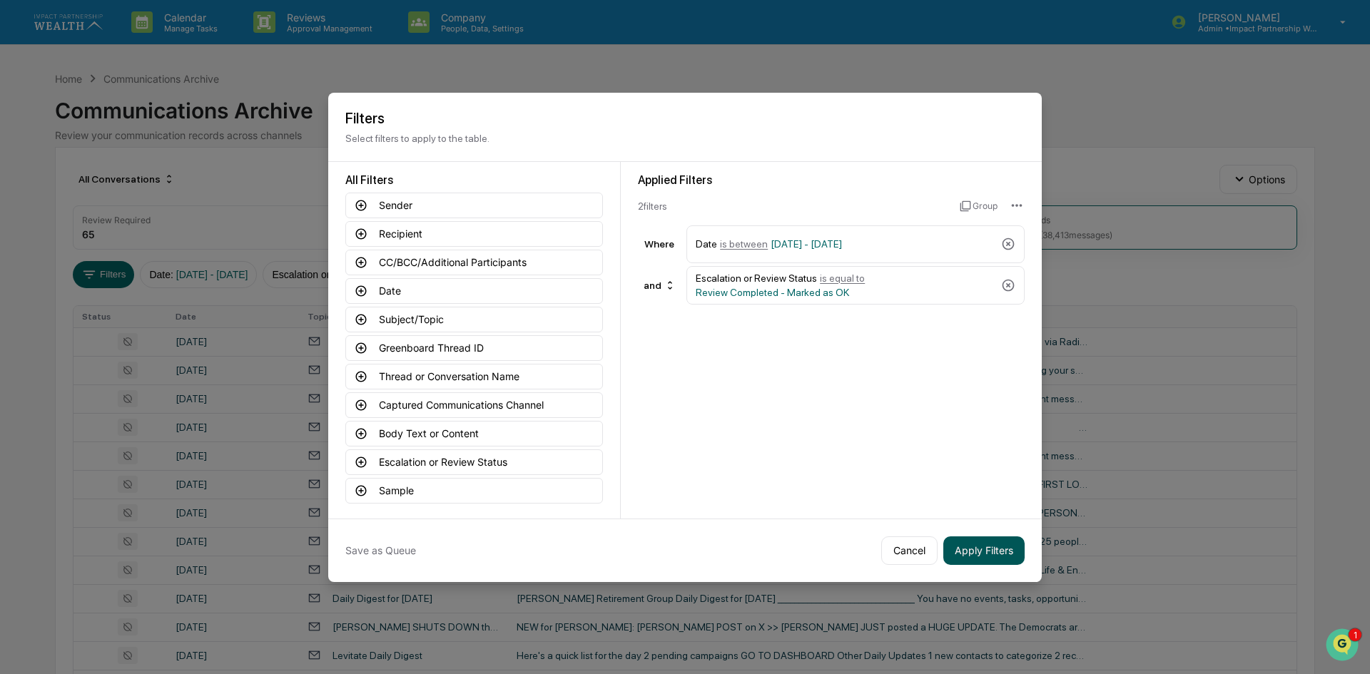
click at [993, 552] on button "Apply Filters" at bounding box center [984, 551] width 81 height 29
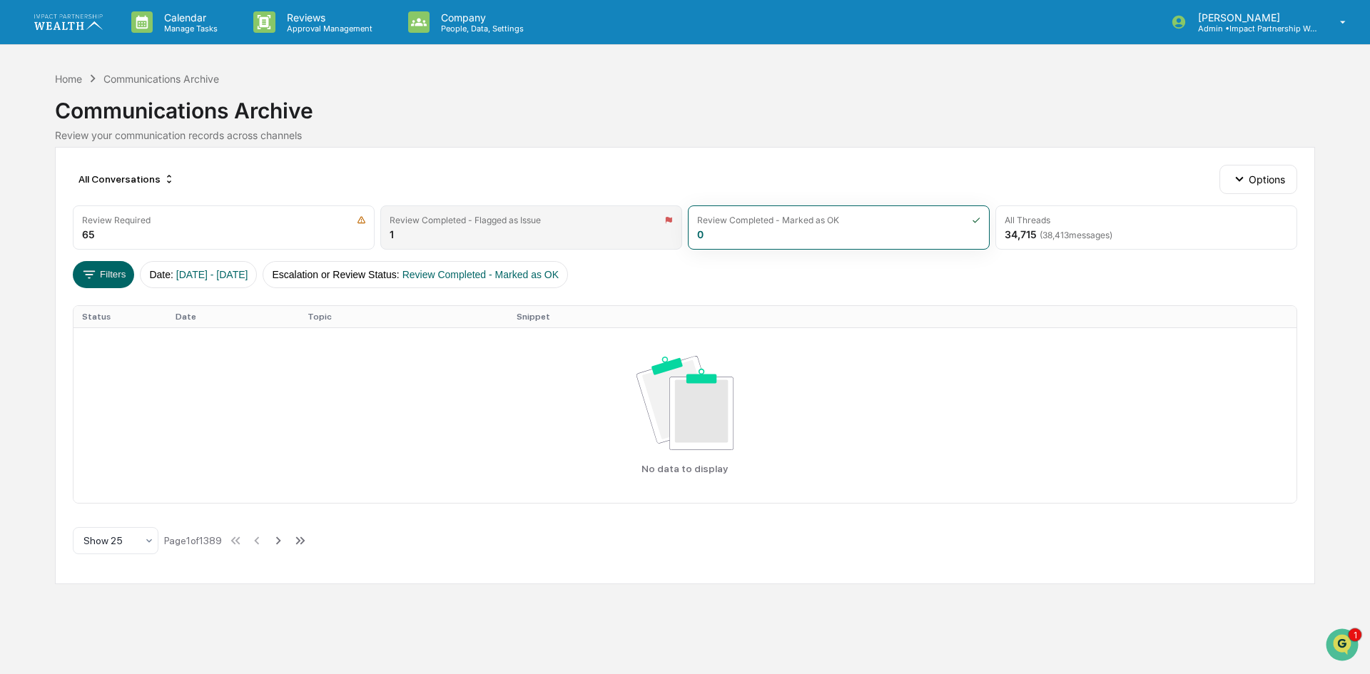
click at [524, 243] on div "Review Completed - Flagged as Issue 1" at bounding box center [531, 228] width 302 height 44
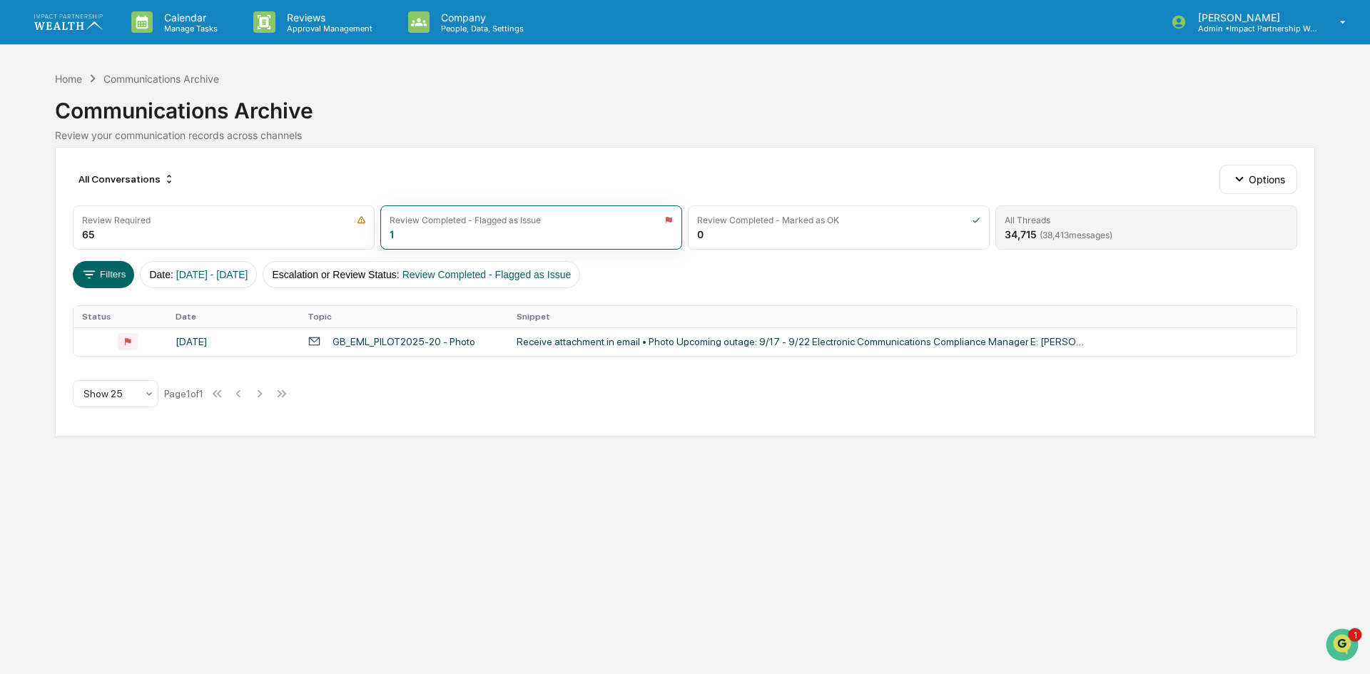
click at [1143, 228] on div "All Threads 34,715 ( 38,413 messages)" at bounding box center [1147, 228] width 302 height 44
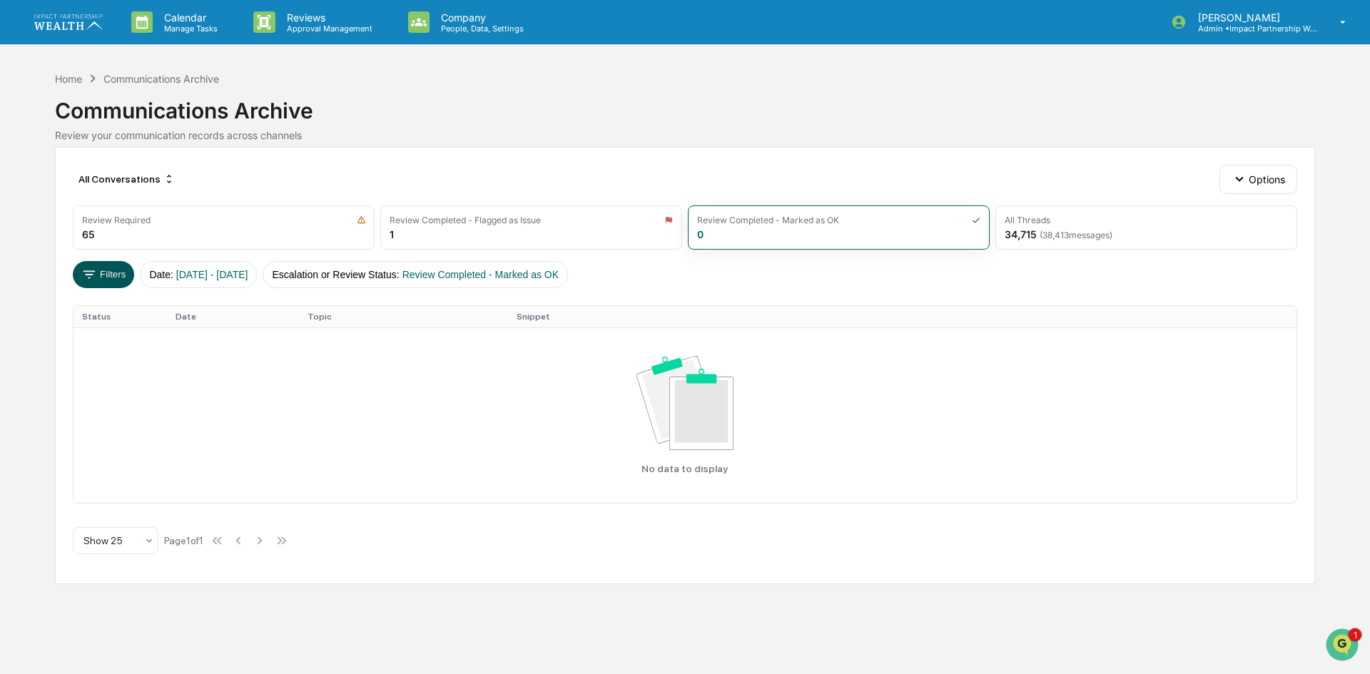
click at [112, 273] on button "Filters" at bounding box center [104, 274] width 62 height 27
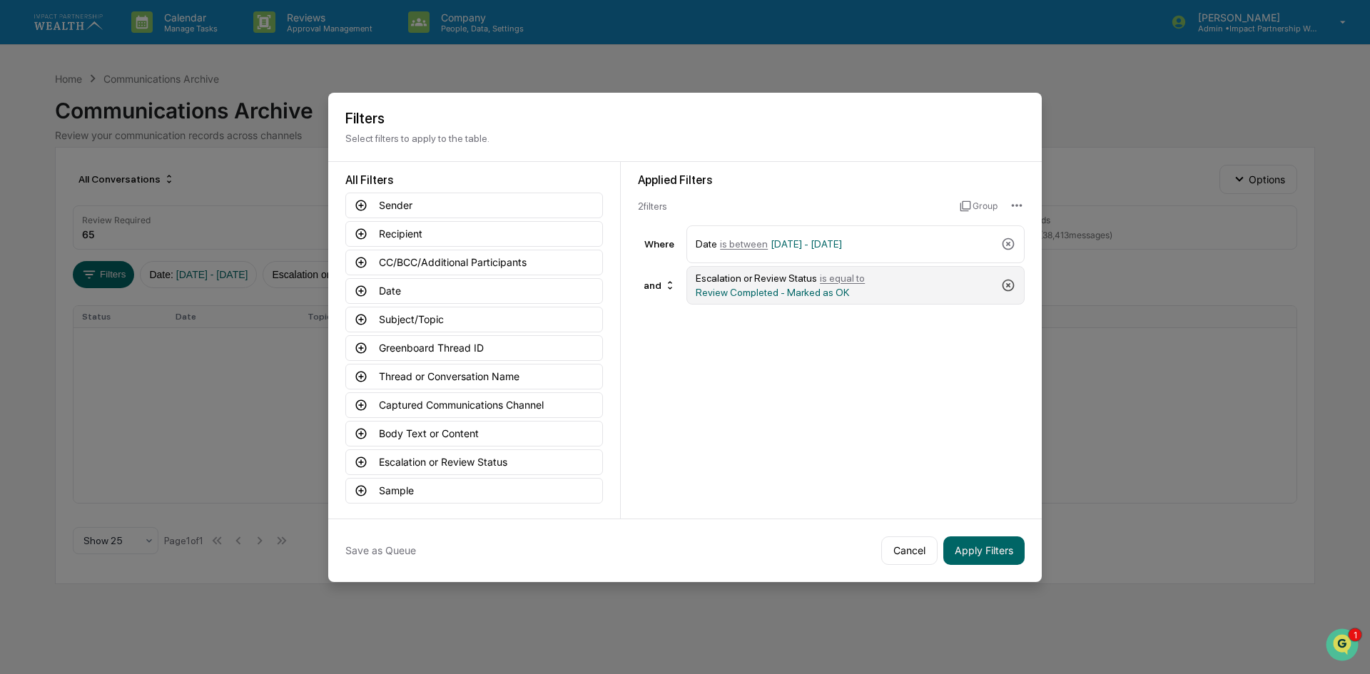
click at [1012, 283] on icon at bounding box center [1008, 285] width 14 height 14
click at [385, 201] on button "Sender" at bounding box center [474, 206] width 258 height 26
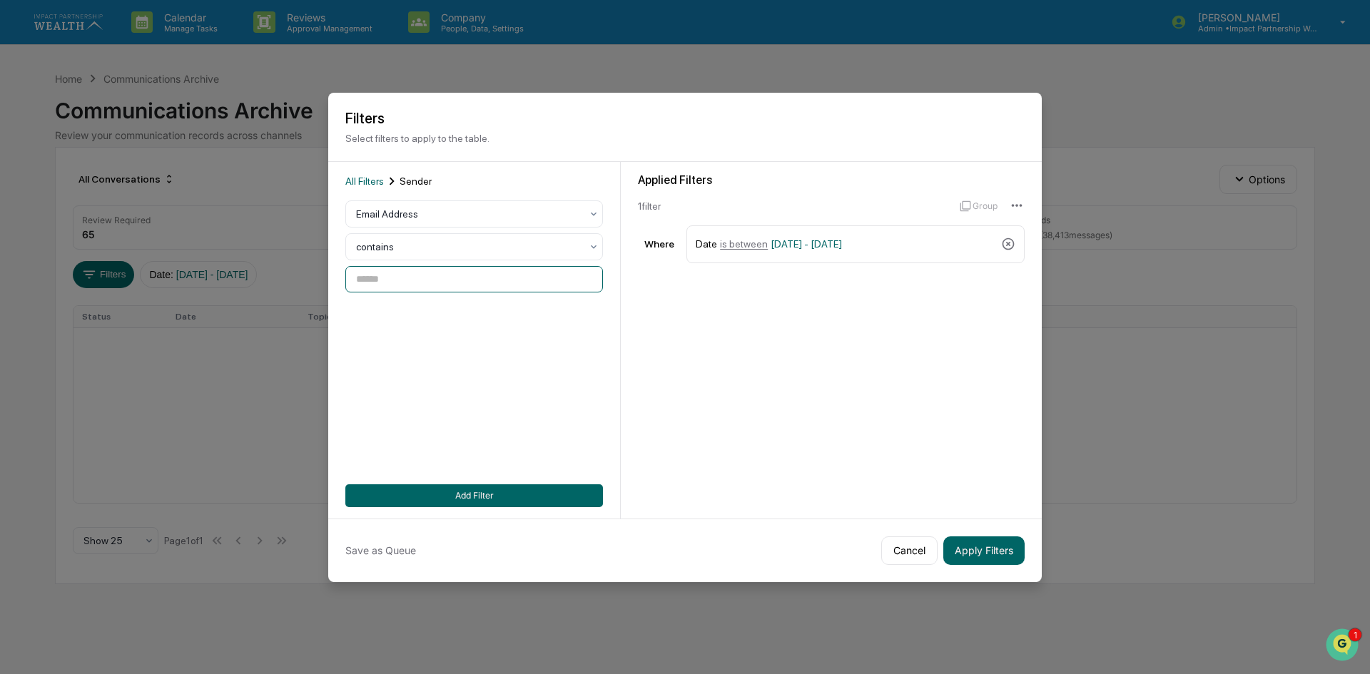
click at [410, 276] on input at bounding box center [474, 279] width 258 height 26
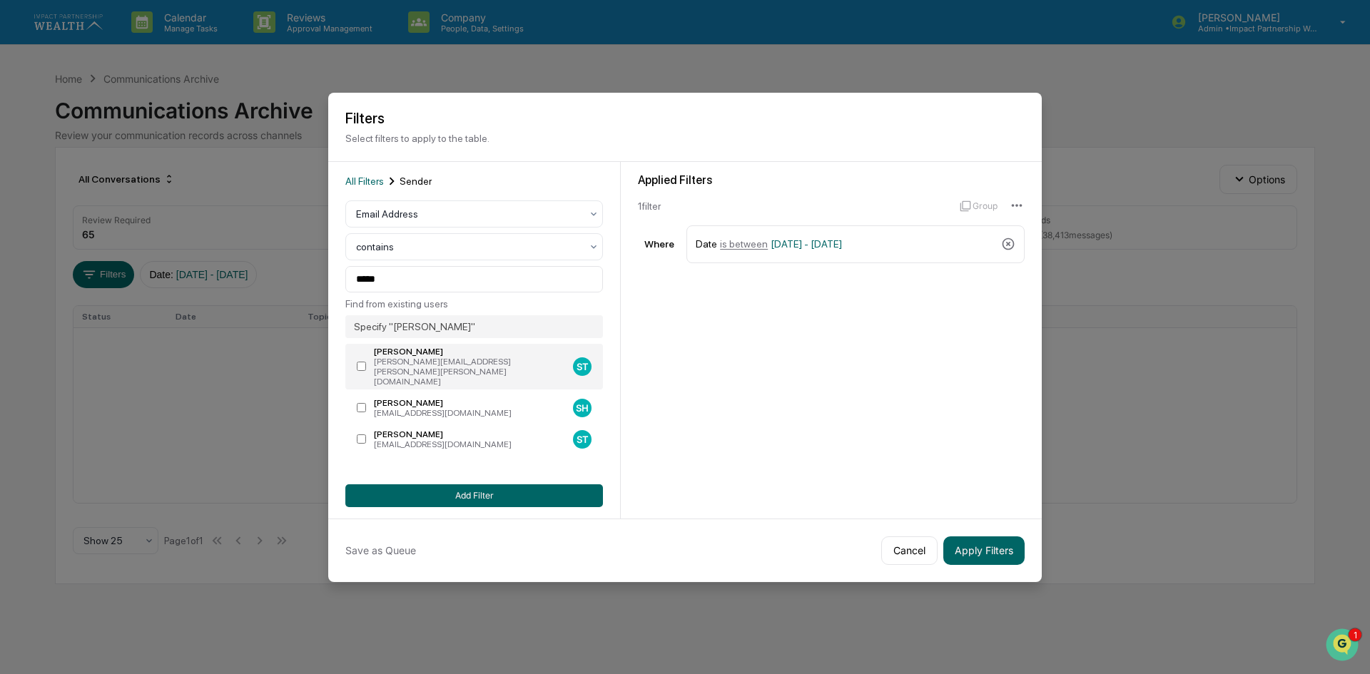
click at [467, 357] on div "stacy.tomlinson@ae-wm.com" at bounding box center [470, 372] width 193 height 30
type input "**********"
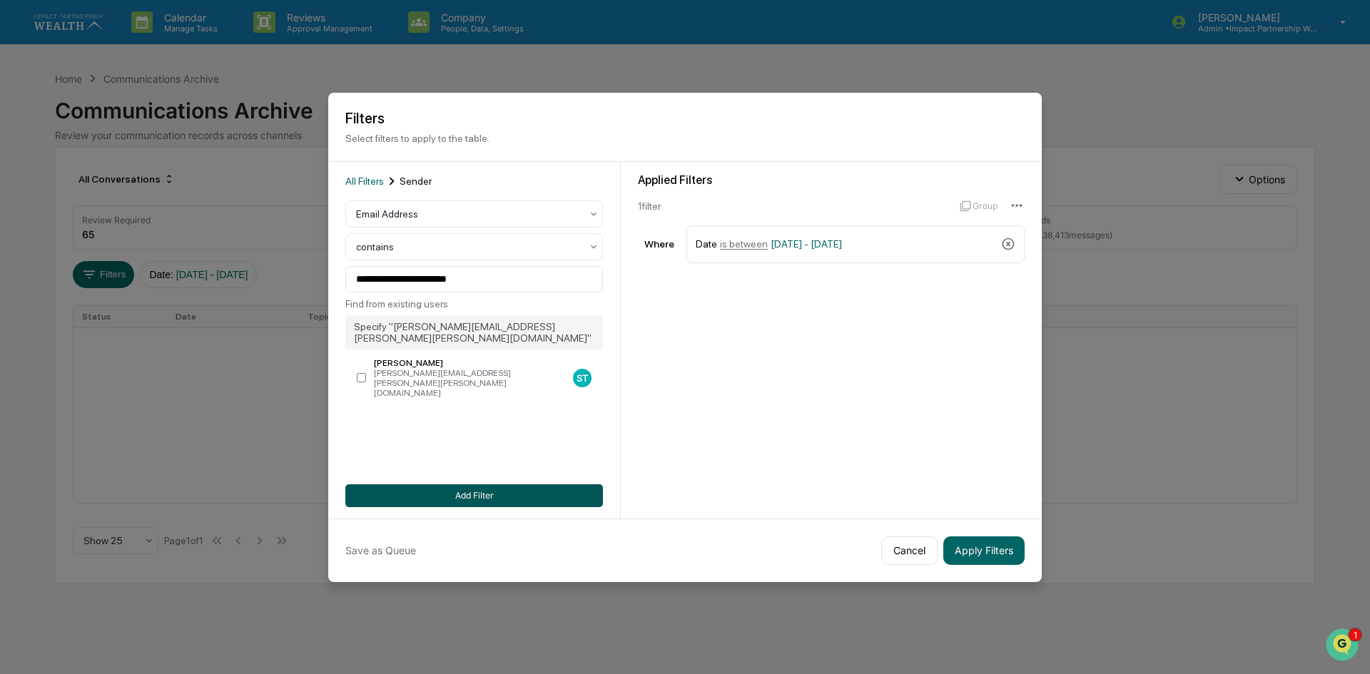
click at [475, 497] on button "Add Filter" at bounding box center [474, 496] width 258 height 23
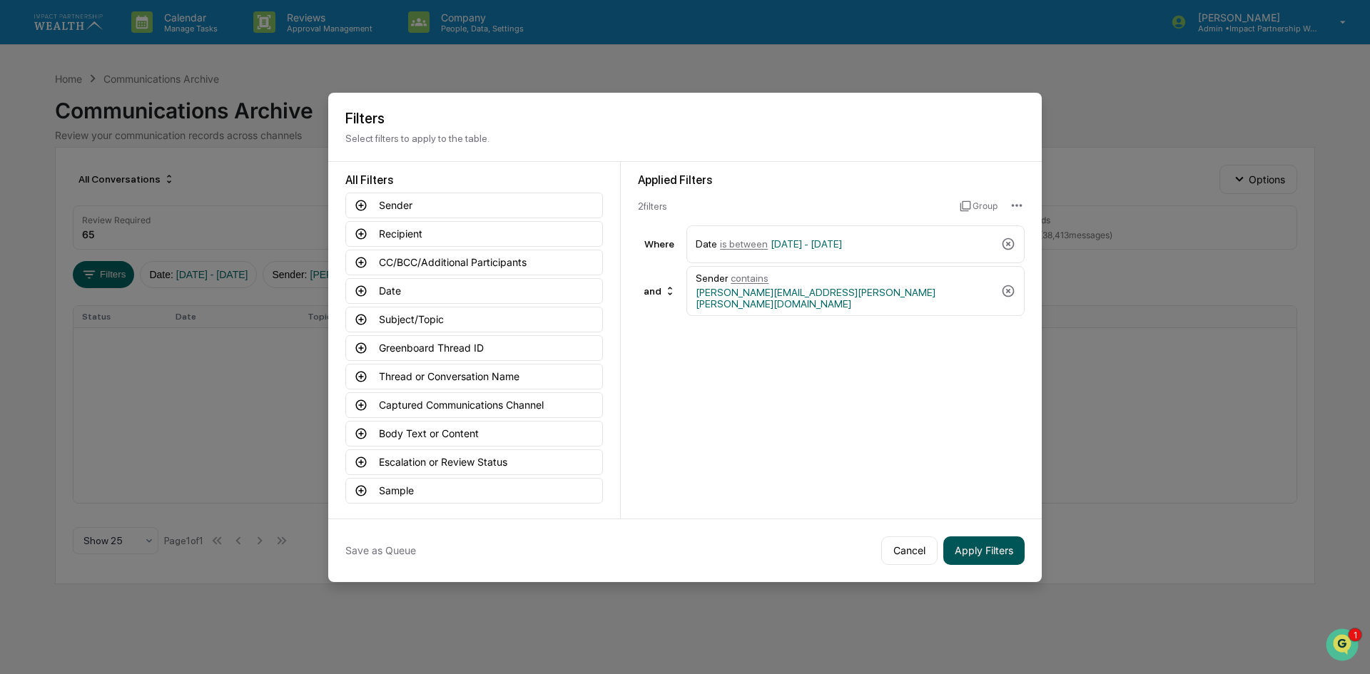
click at [962, 550] on button "Apply Filters" at bounding box center [984, 551] width 81 height 29
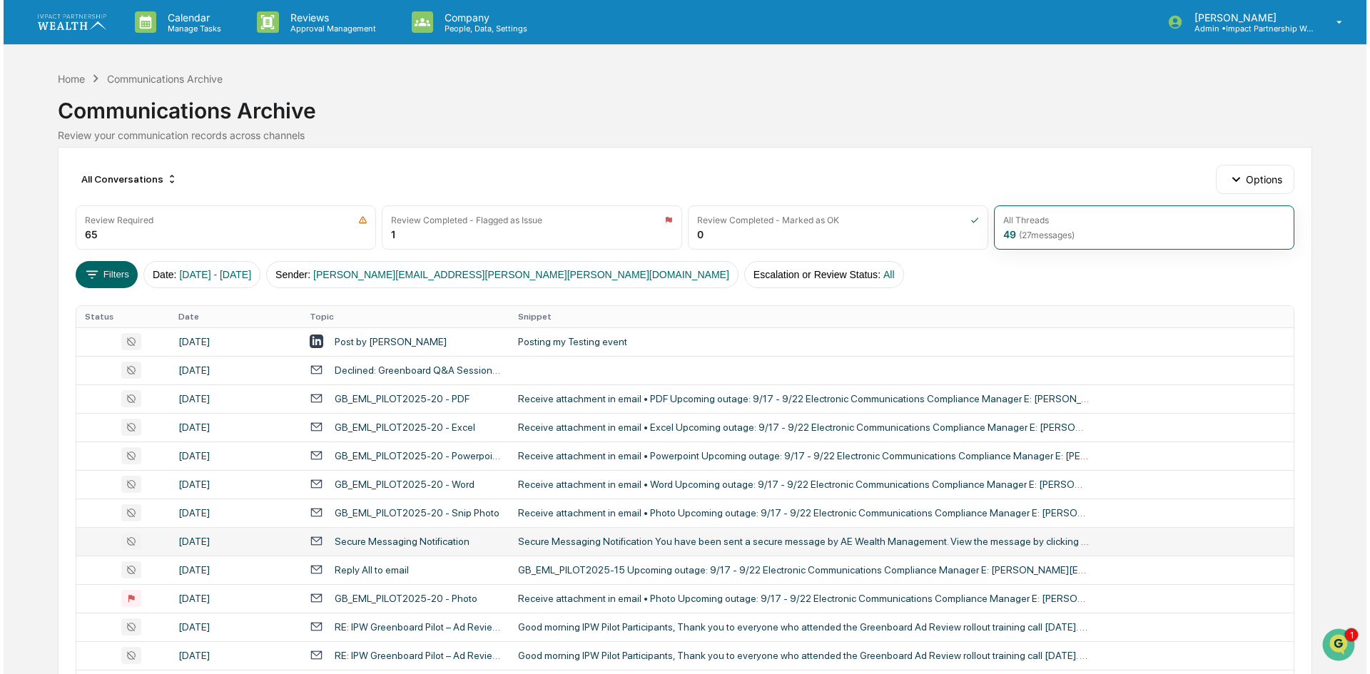
scroll to position [71, 0]
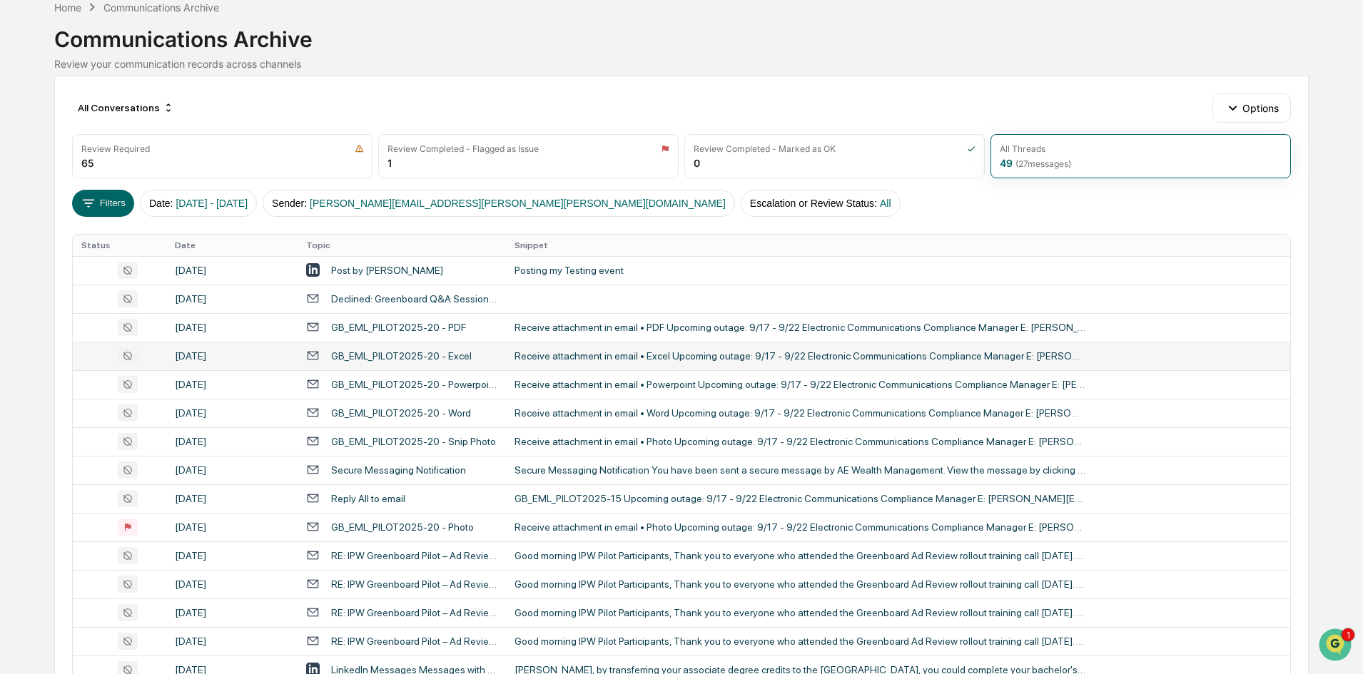
click at [126, 358] on icon at bounding box center [128, 356] width 20 height 17
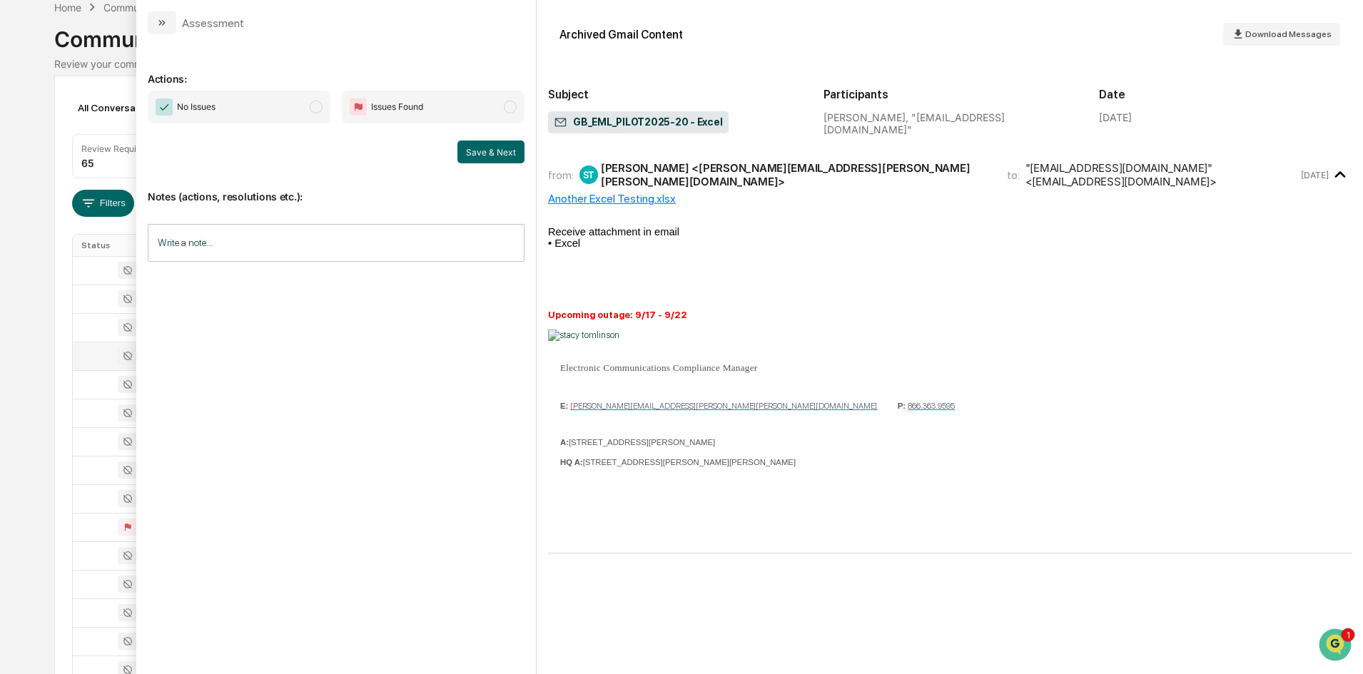
click at [268, 106] on span "No Issues" at bounding box center [239, 107] width 183 height 33
click at [492, 152] on button "Save & Next" at bounding box center [490, 152] width 67 height 23
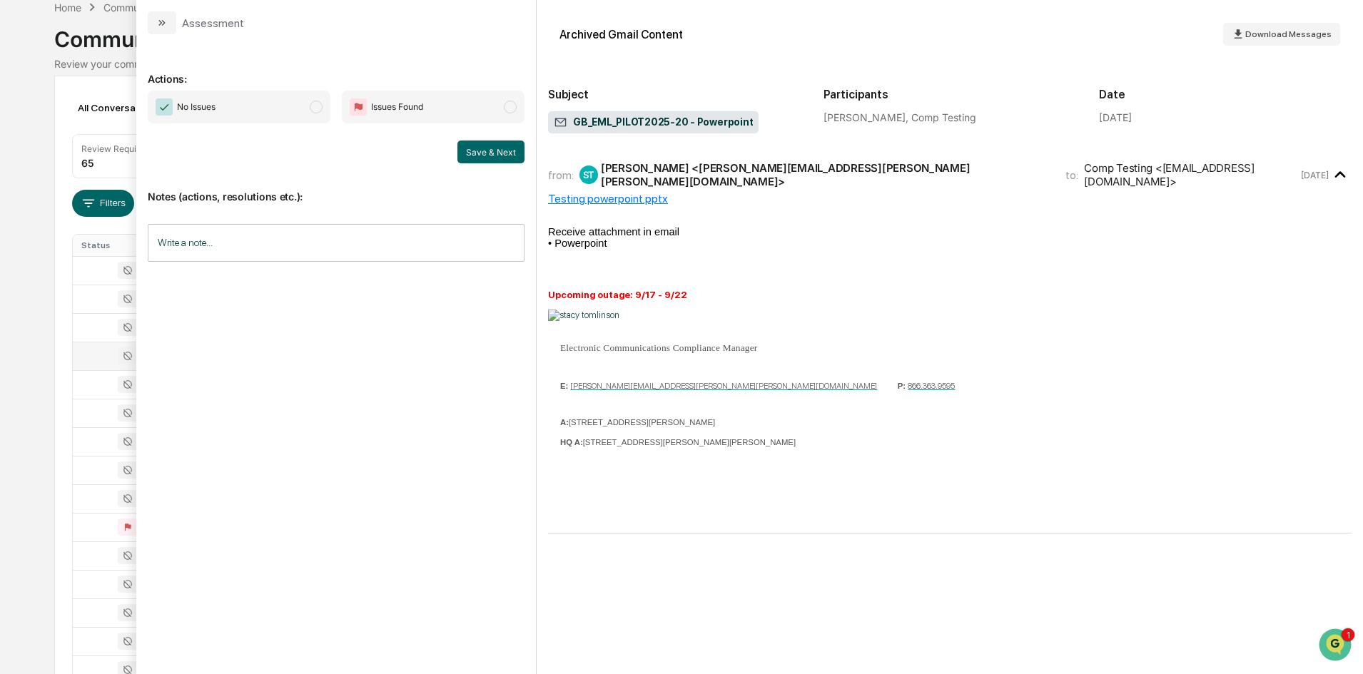
drag, startPoint x: 235, startPoint y: 115, endPoint x: 330, endPoint y: 133, distance: 96.6
click at [235, 114] on span "No Issues" at bounding box center [239, 107] width 183 height 33
click at [499, 157] on button "Save & Next" at bounding box center [490, 152] width 67 height 23
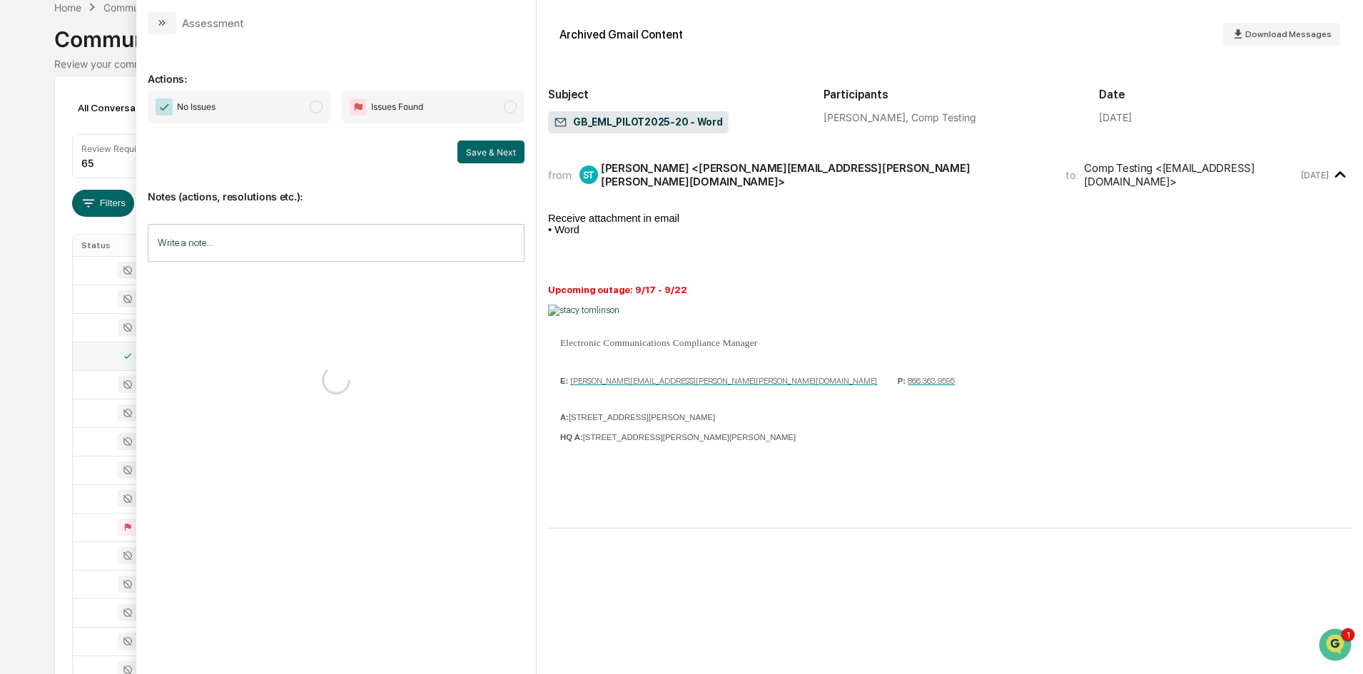
click at [250, 106] on span "No Issues" at bounding box center [239, 107] width 183 height 33
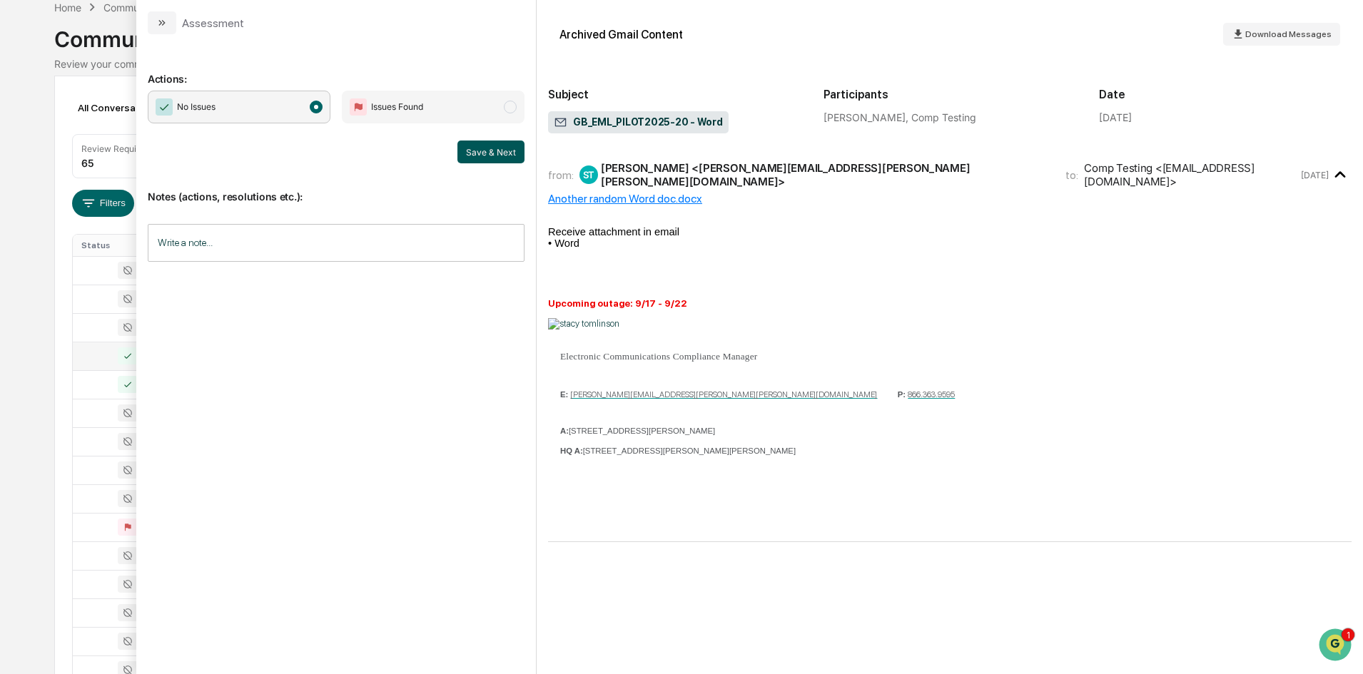
click at [484, 154] on button "Save & Next" at bounding box center [490, 152] width 67 height 23
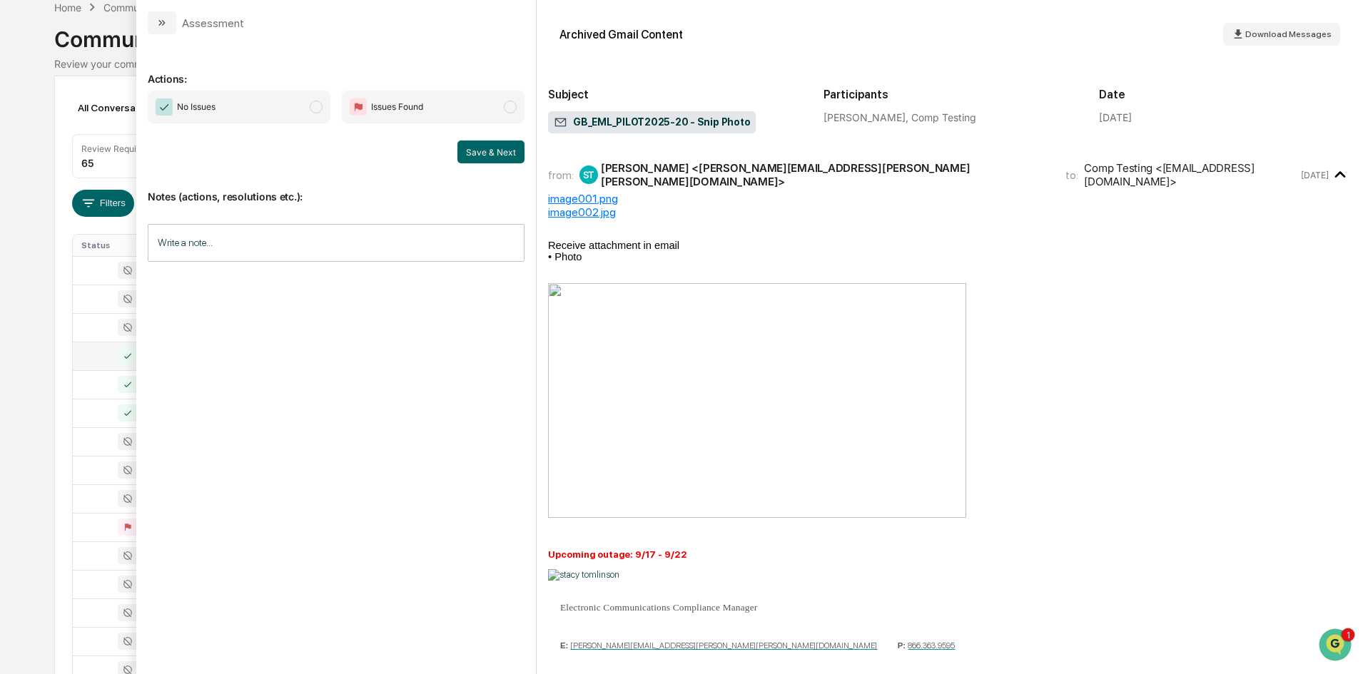
click at [154, 22] on button "modal" at bounding box center [162, 22] width 29 height 23
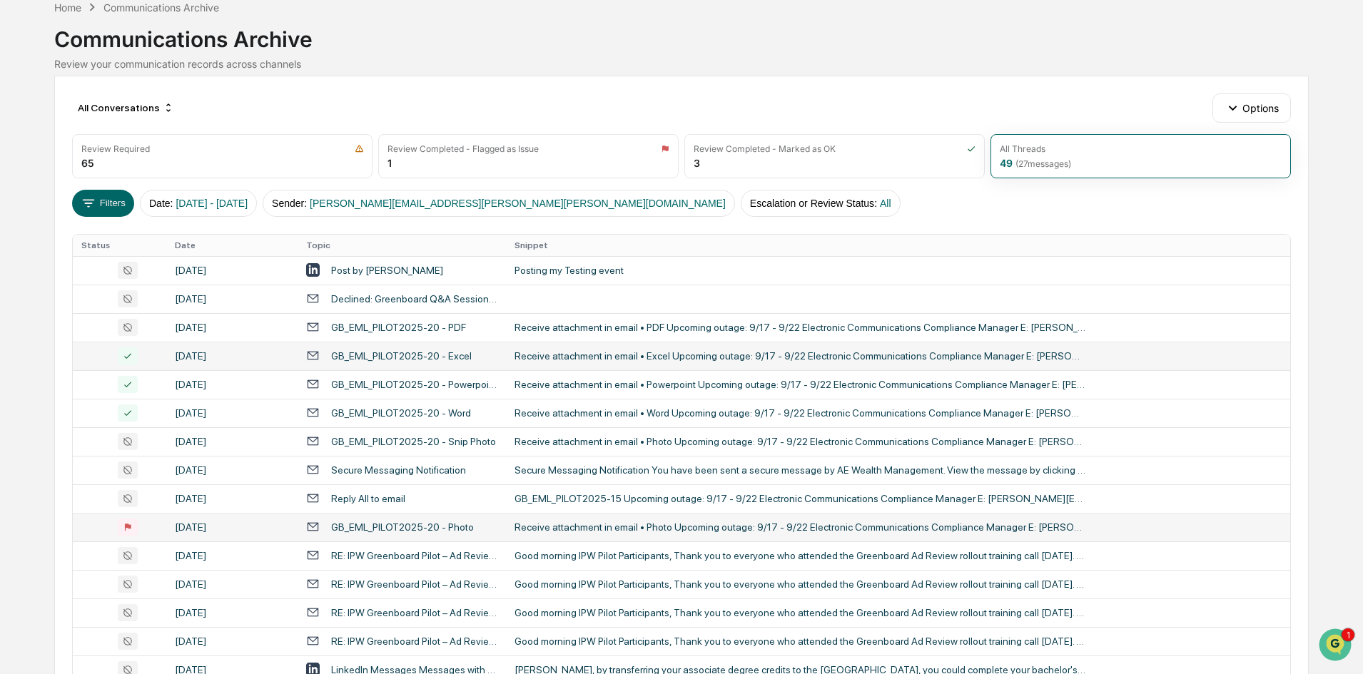
click at [205, 530] on div "September 8, 2025" at bounding box center [232, 527] width 114 height 11
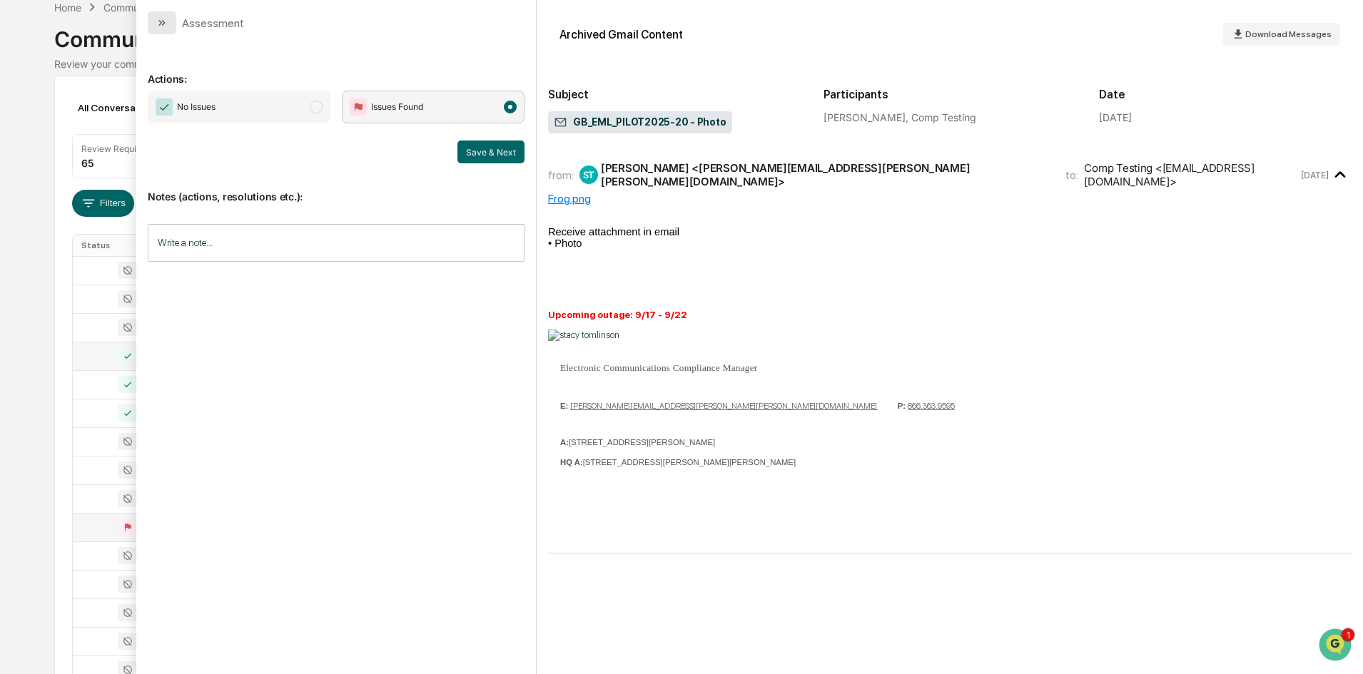
click at [164, 26] on icon "modal" at bounding box center [161, 22] width 11 height 11
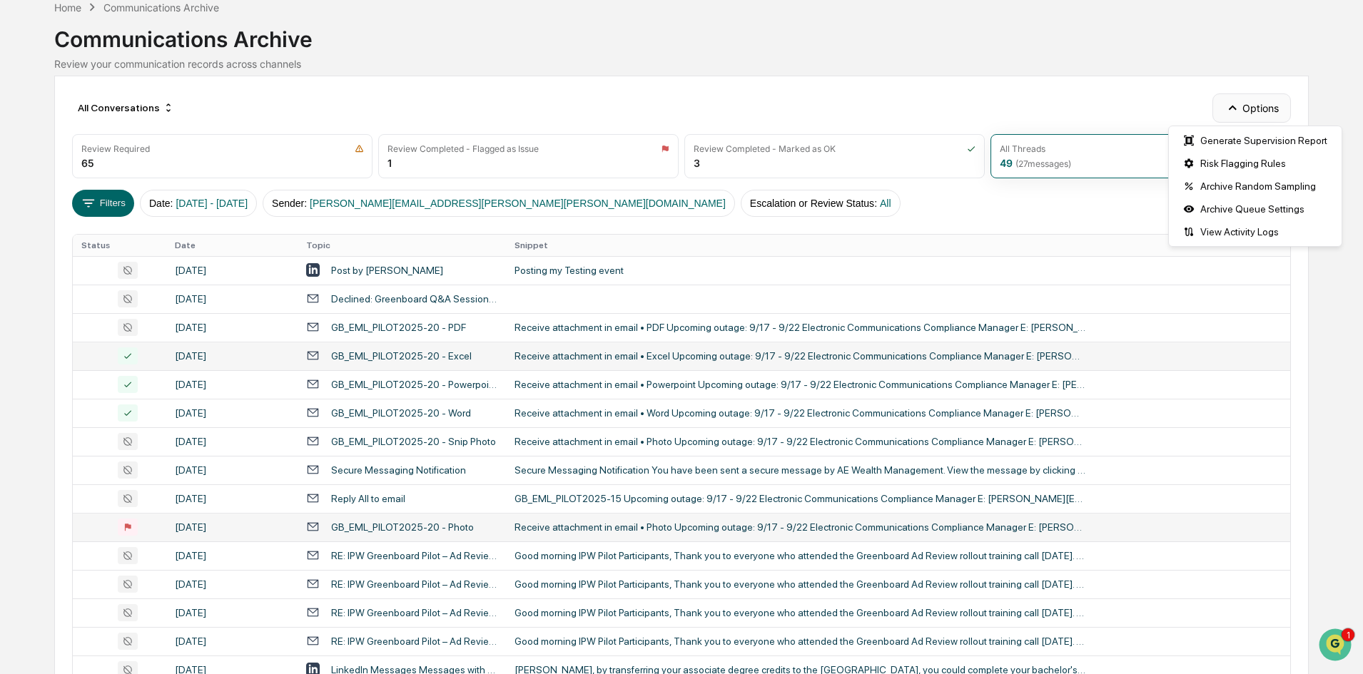
click at [1252, 110] on button "Options" at bounding box center [1252, 107] width 78 height 29
click at [1249, 141] on div "Generate Supervision Report" at bounding box center [1255, 140] width 167 height 23
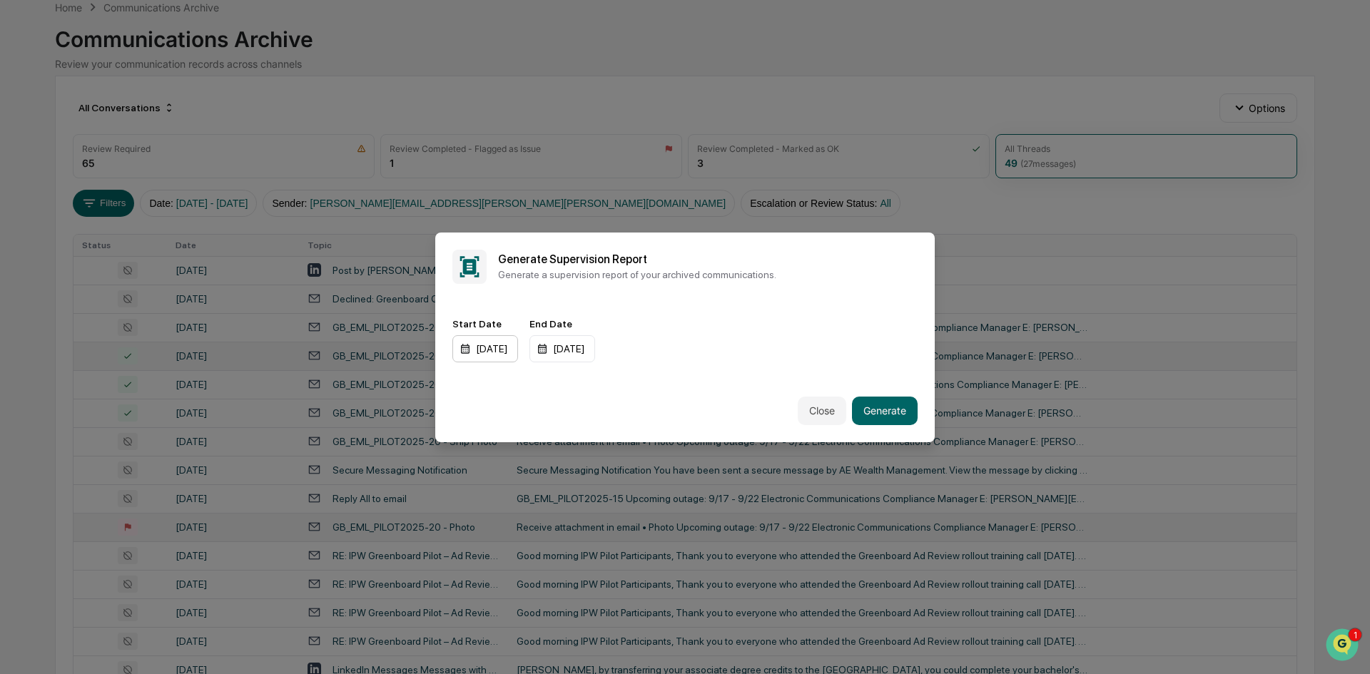
click at [499, 345] on div "01/01/2024" at bounding box center [485, 348] width 66 height 27
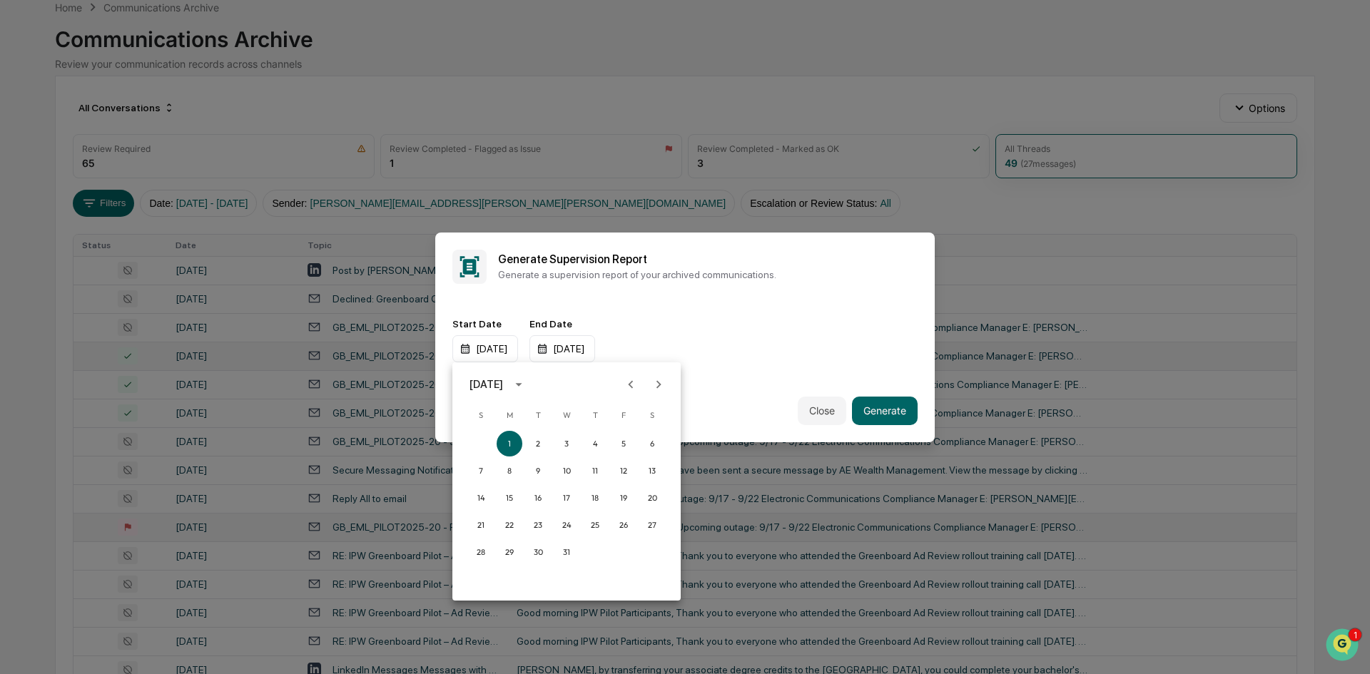
click at [503, 386] on div "January 2024" at bounding box center [487, 385] width 34 height 16
click at [629, 497] on button "2025" at bounding box center [640, 501] width 51 height 26
click at [640, 495] on button "Sep" at bounding box center [640, 494] width 51 height 26
click at [511, 443] on button "1" at bounding box center [510, 444] width 26 height 26
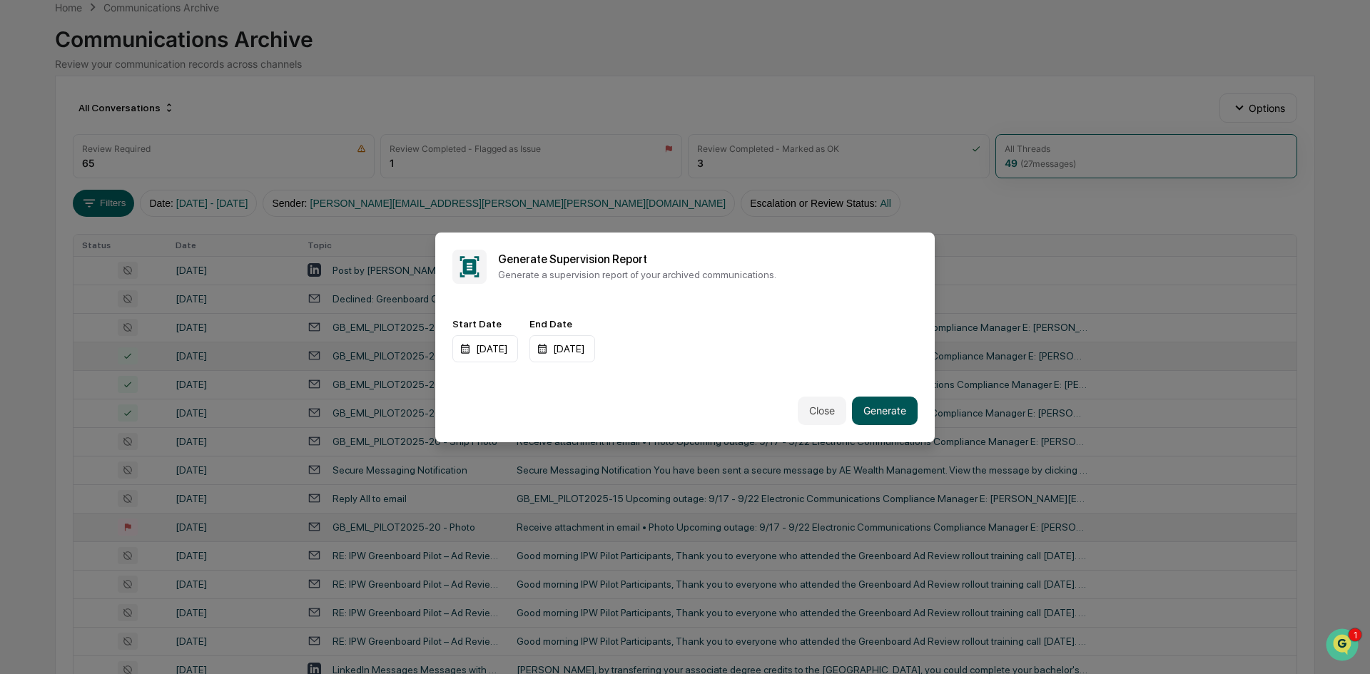
click at [895, 408] on button "Generate" at bounding box center [885, 411] width 66 height 29
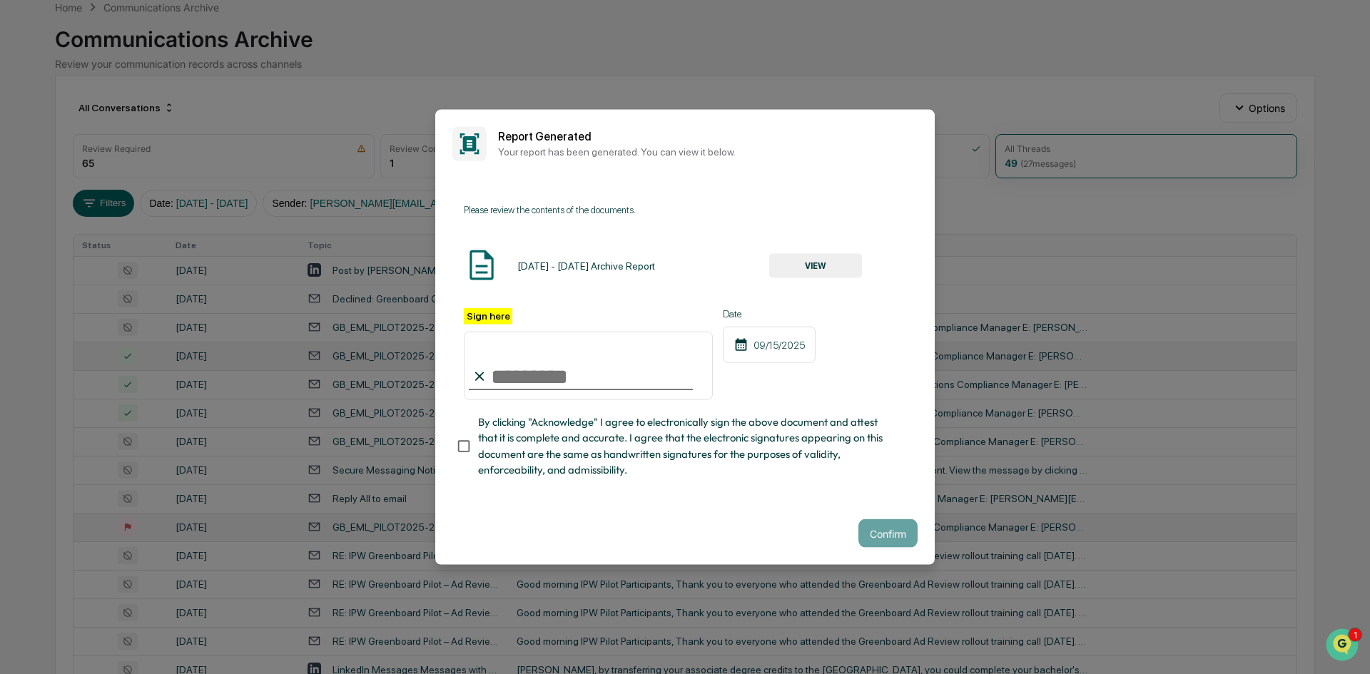
click at [814, 273] on button "VIEW" at bounding box center [815, 266] width 93 height 24
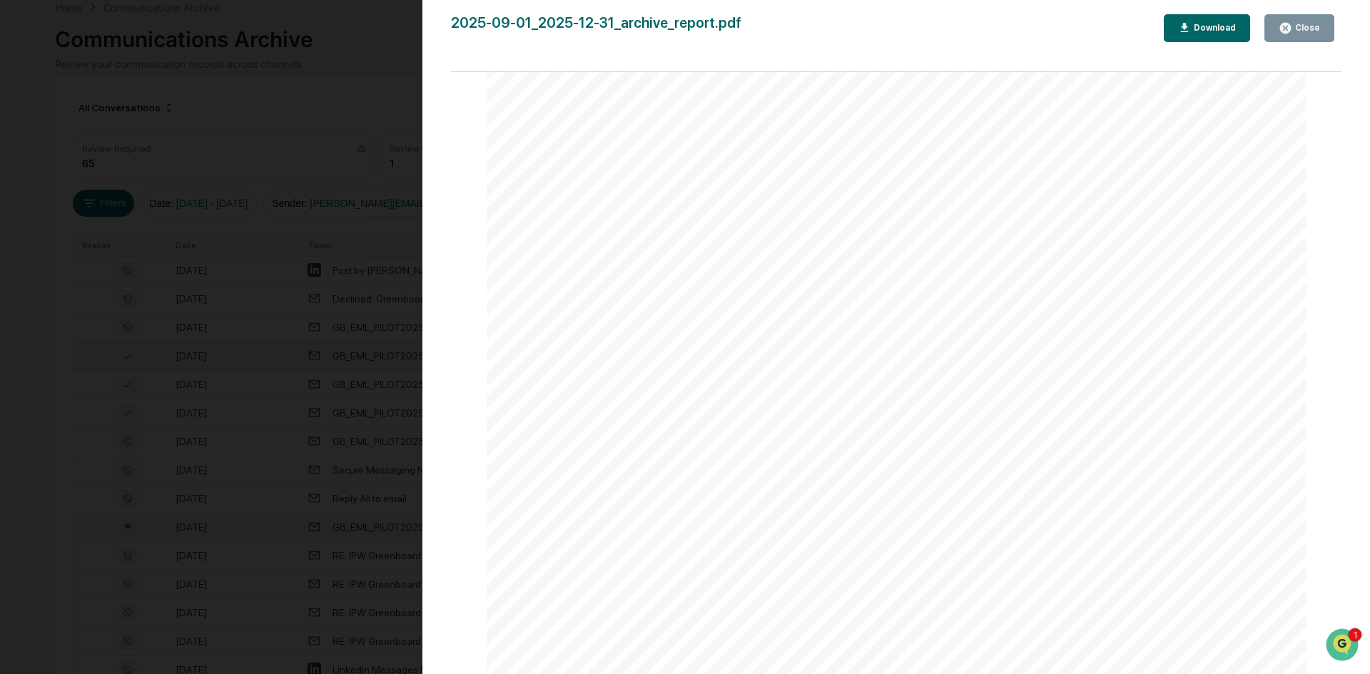
scroll to position [4354, 0]
click at [1189, 31] on icon "button" at bounding box center [1185, 27] width 8 height 9
